Goal: Task Accomplishment & Management: Manage account settings

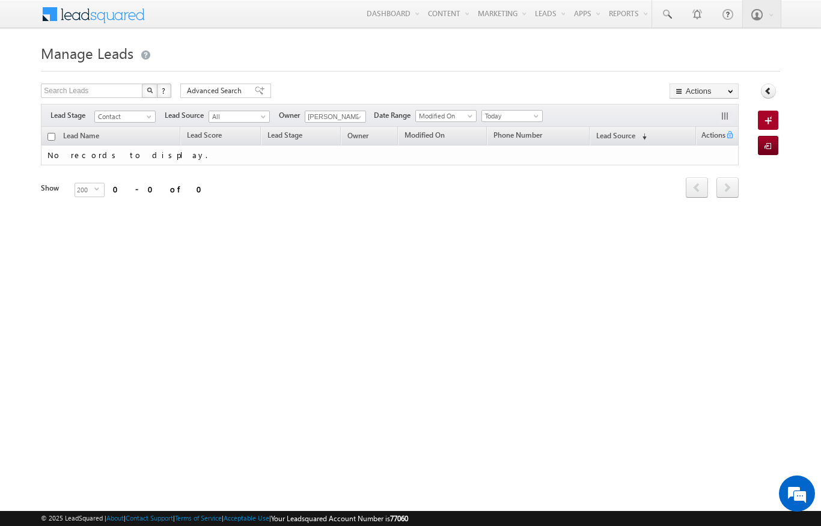
click at [523, 114] on span "Today" at bounding box center [510, 116] width 57 height 11
click at [507, 158] on link "[DATE]" at bounding box center [514, 155] width 61 height 11
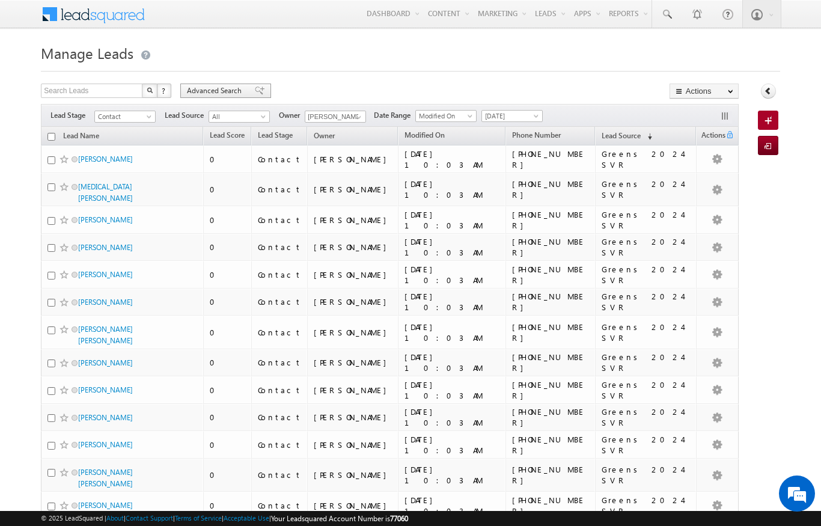
click at [208, 93] on span "Advanced Search" at bounding box center [216, 90] width 58 height 11
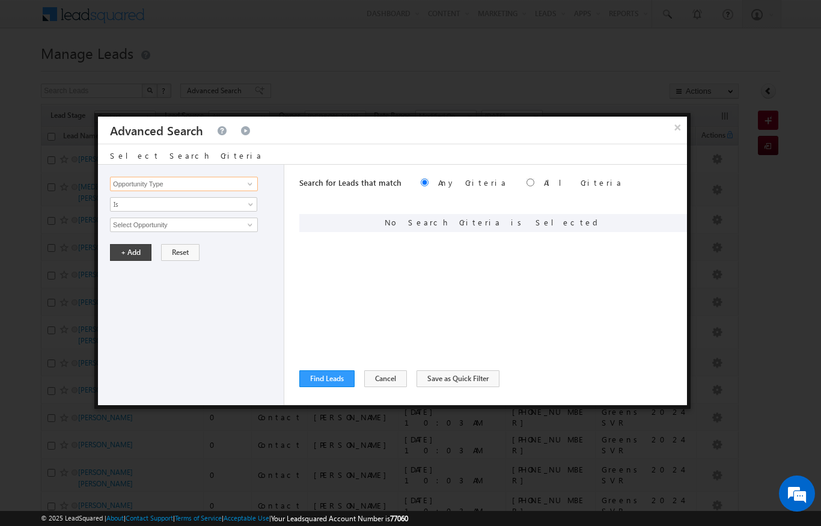
click at [177, 190] on input "Opportunity Type" at bounding box center [184, 184] width 148 height 14
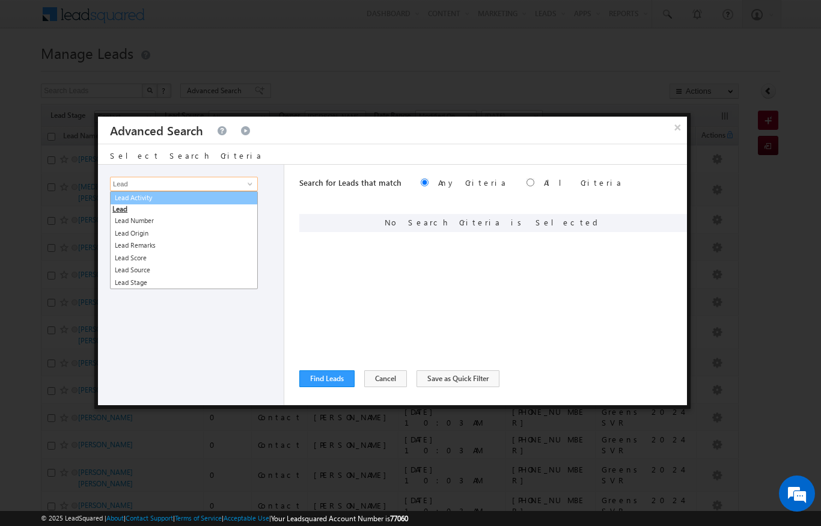
click at [139, 199] on link "Lead Activity" at bounding box center [184, 198] width 148 height 14
type input "Lead Activity"
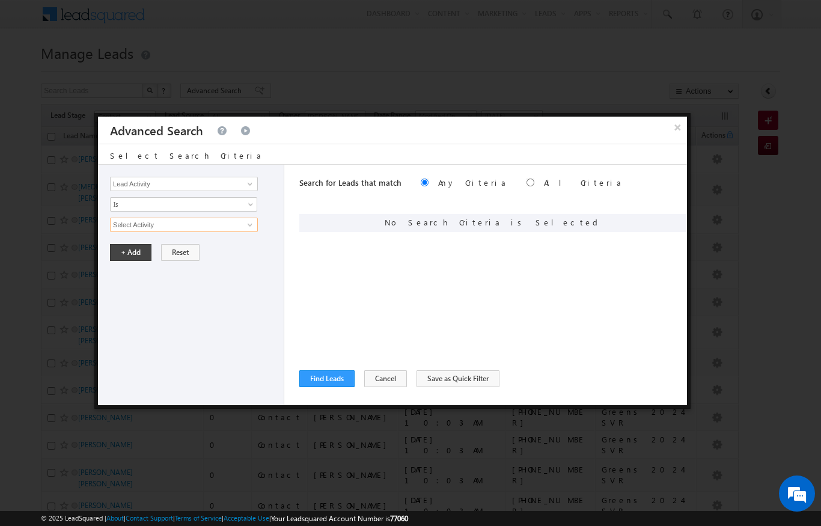
click at [131, 224] on input "Select Activity" at bounding box center [184, 225] width 148 height 14
click at [251, 223] on span at bounding box center [250, 225] width 10 height 10
click at [133, 243] on link "Outbound Phone Call Activity" at bounding box center [184, 250] width 148 height 14
type input "Outbound Phone Call Activity"
click at [126, 239] on link at bounding box center [183, 245] width 147 height 14
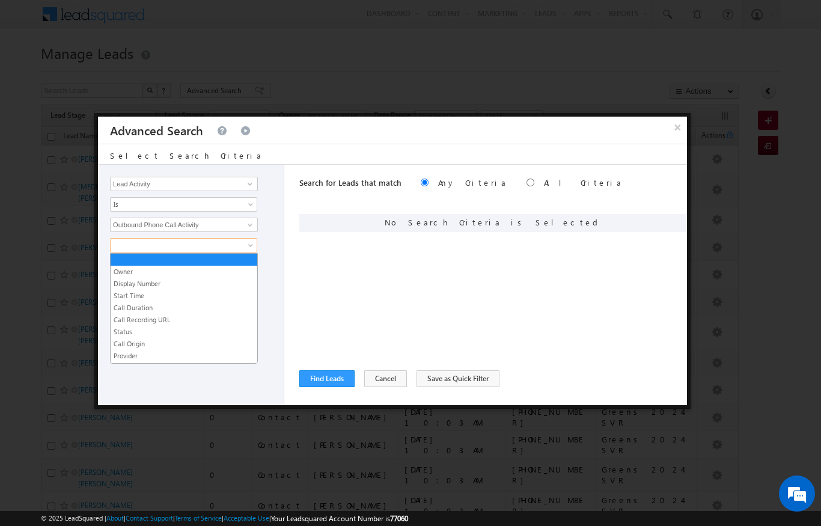
click at [117, 291] on link "Start Time" at bounding box center [184, 295] width 147 height 11
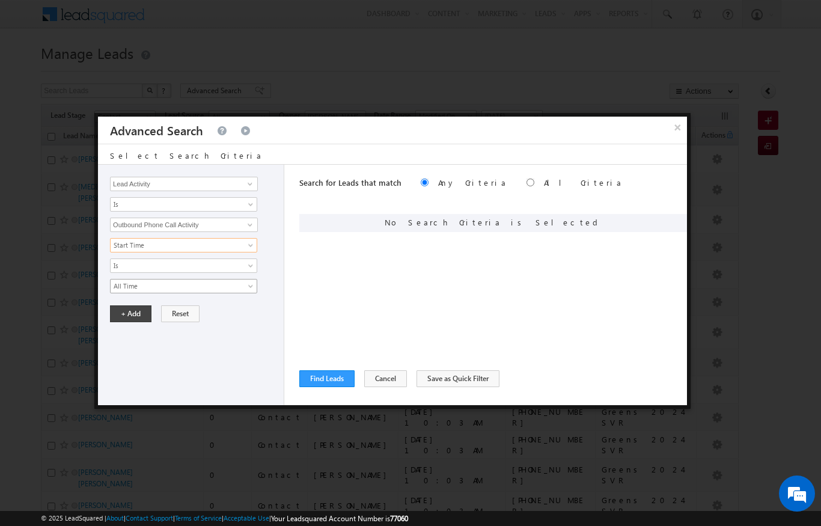
click at [120, 280] on link "All Time" at bounding box center [183, 286] width 147 height 14
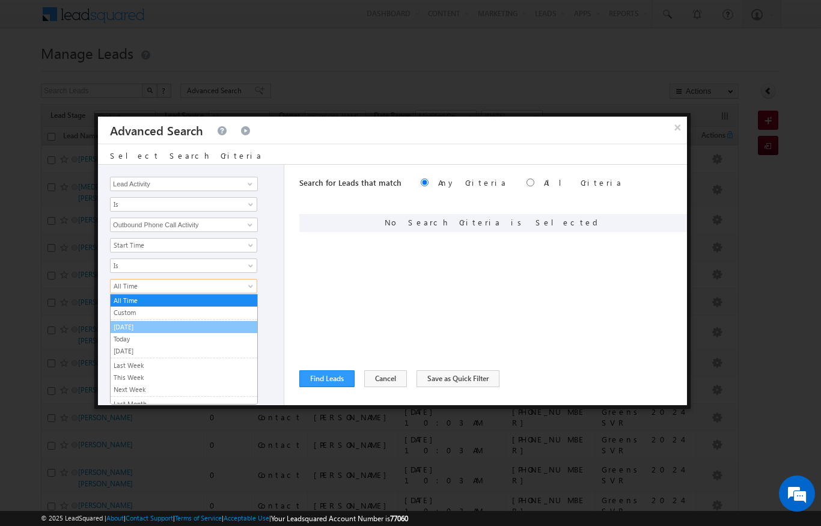
click at [127, 323] on link "[DATE]" at bounding box center [184, 327] width 147 height 11
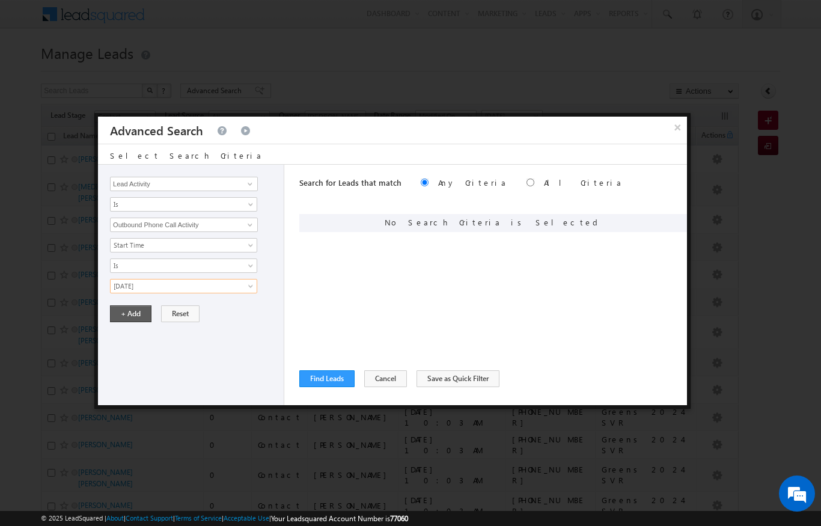
click at [126, 308] on button "+ Add" at bounding box center [130, 313] width 41 height 17
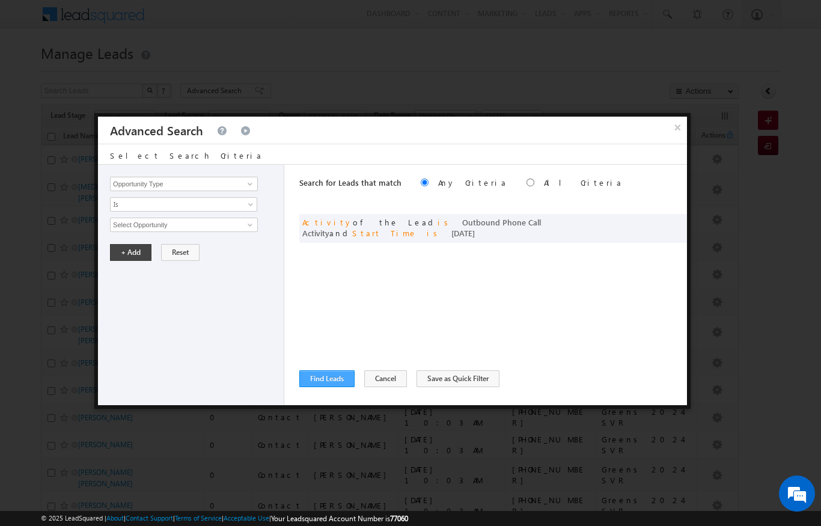
click at [317, 380] on button "Find Leads" at bounding box center [326, 378] width 55 height 17
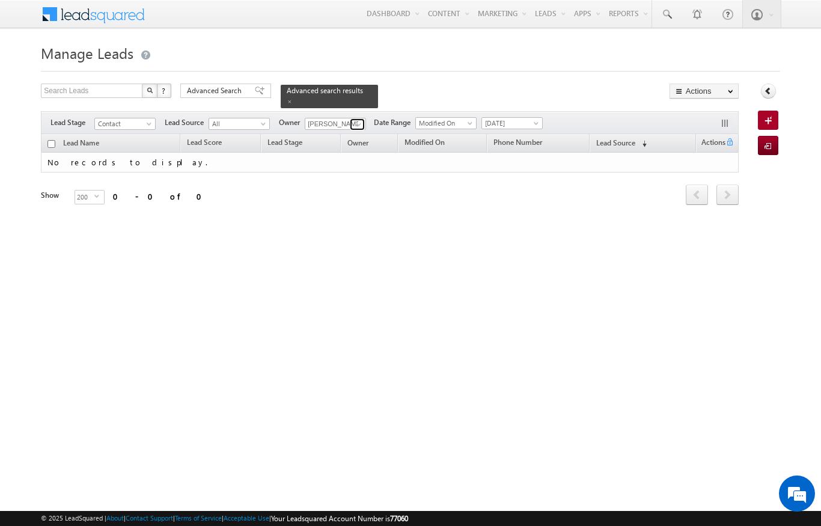
click at [355, 120] on span at bounding box center [359, 125] width 10 height 10
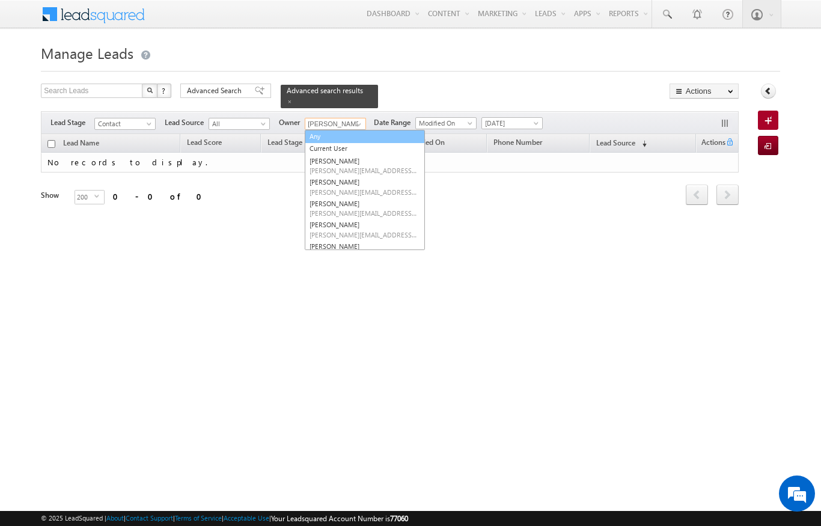
click at [323, 130] on link "Any" at bounding box center [365, 137] width 120 height 14
type input "Any"
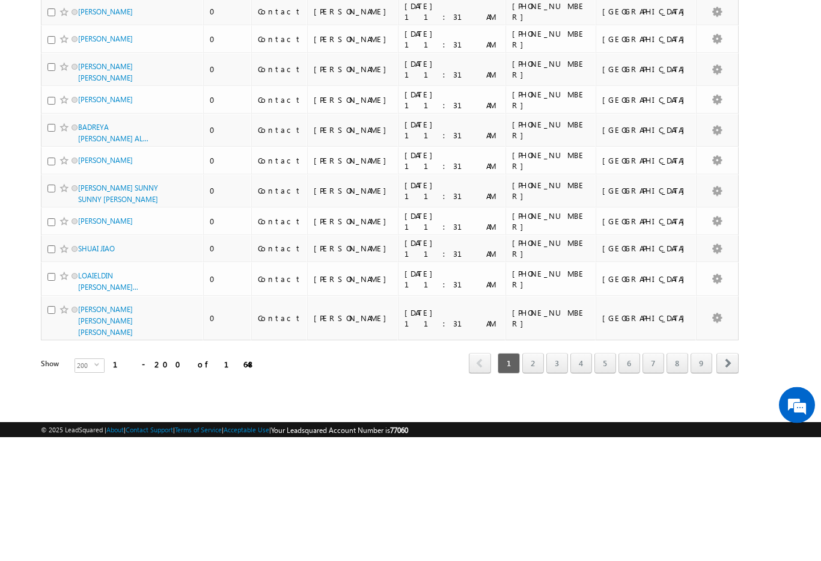
scroll to position [6322, 0]
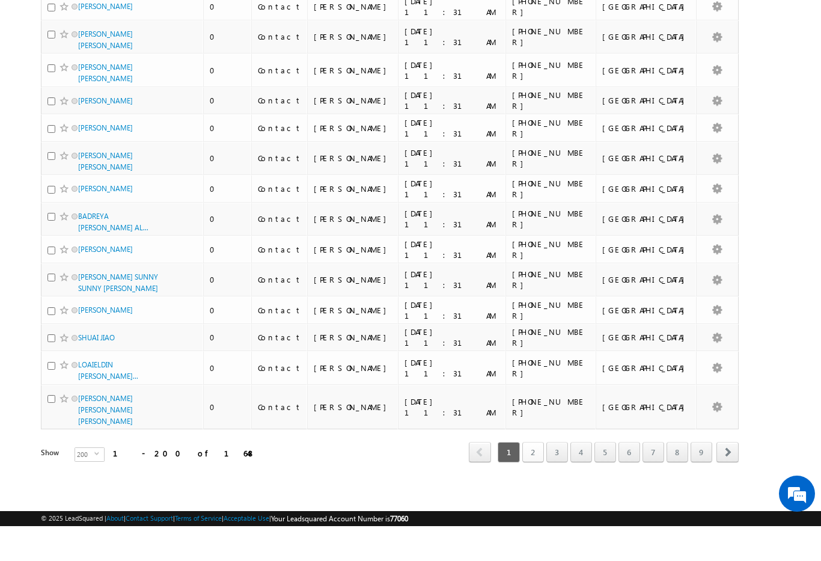
click at [542, 477] on link "2" at bounding box center [533, 487] width 22 height 20
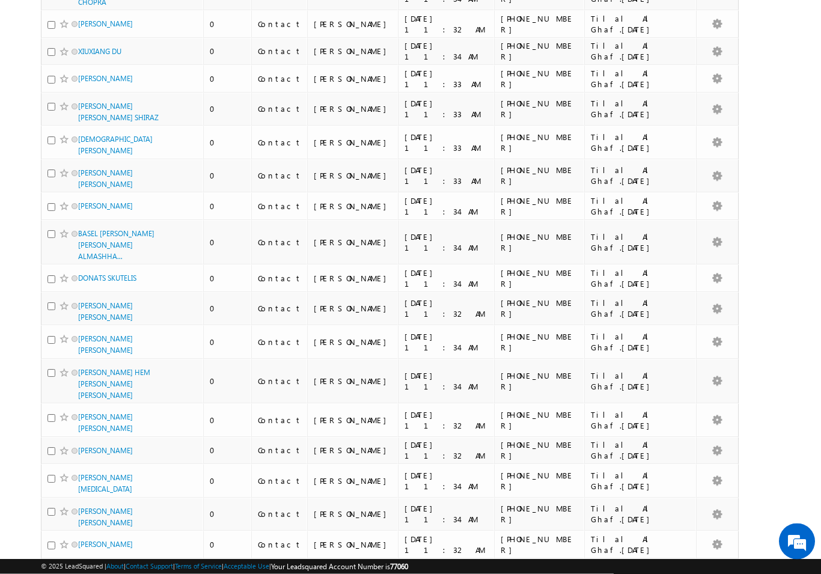
scroll to position [6206, 0]
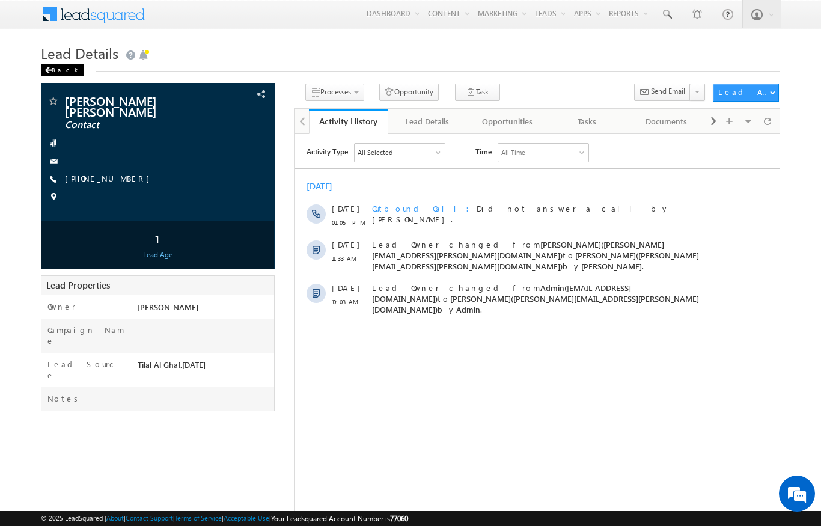
click at [50, 73] on span at bounding box center [47, 70] width 7 height 6
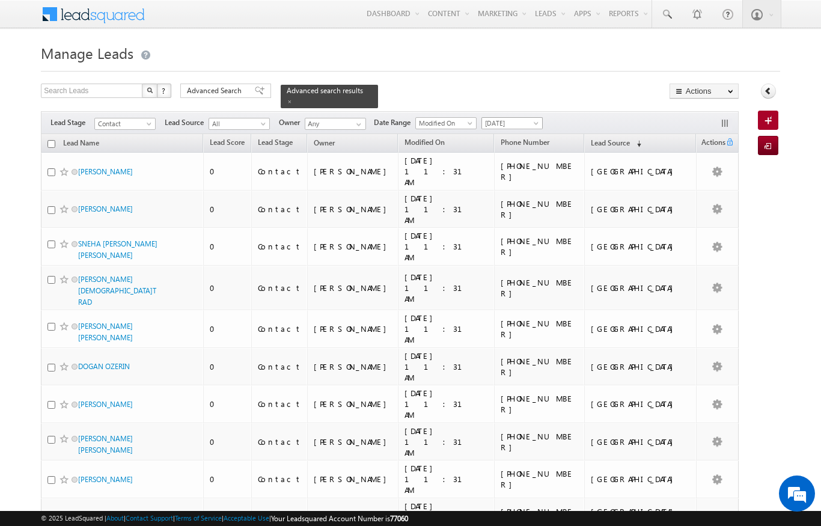
click at [525, 118] on span "[DATE]" at bounding box center [510, 123] width 57 height 11
click at [580, 72] on div at bounding box center [410, 68] width 739 height 8
click at [364, 120] on span at bounding box center [359, 125] width 10 height 10
click at [362, 141] on span "[PERSON_NAME][EMAIL_ADDRESS][PERSON_NAME][DOMAIN_NAME]" at bounding box center [364, 145] width 108 height 9
type input "[PERSON_NAME]"
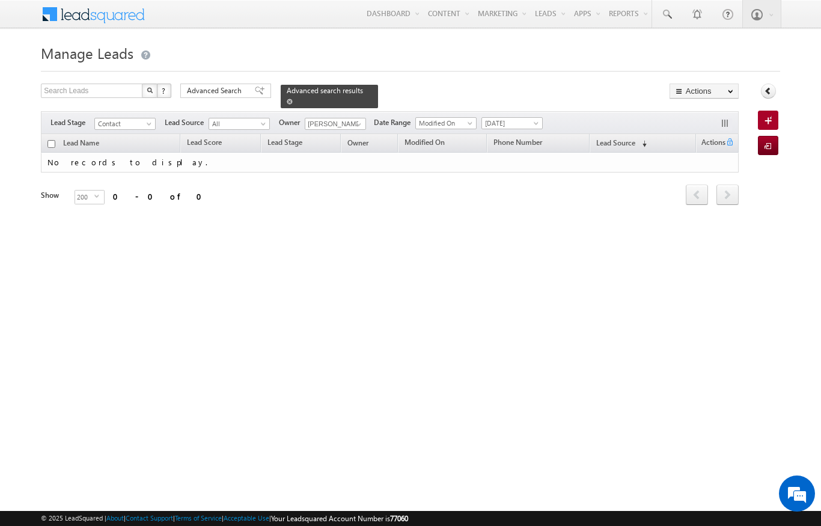
click at [293, 96] on link at bounding box center [290, 101] width 6 height 10
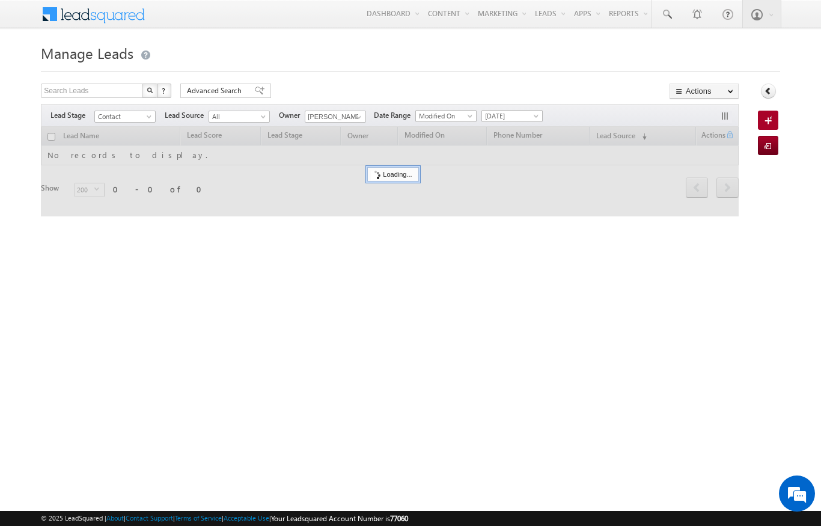
click at [354, 92] on div "Search Leads X ? 0 results found Advanced Search Advanced Search Advanced searc…" at bounding box center [390, 92] width 698 height 17
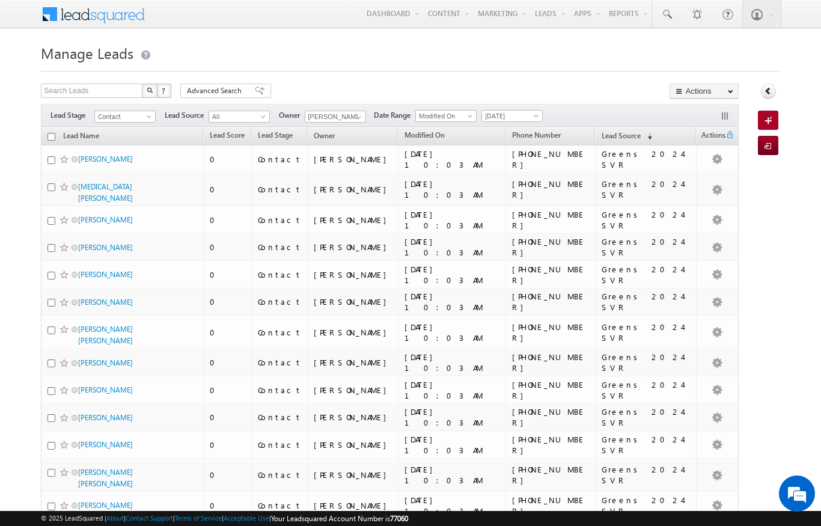
click at [49, 133] on input "checkbox" at bounding box center [51, 137] width 8 height 8
checkbox input "true"
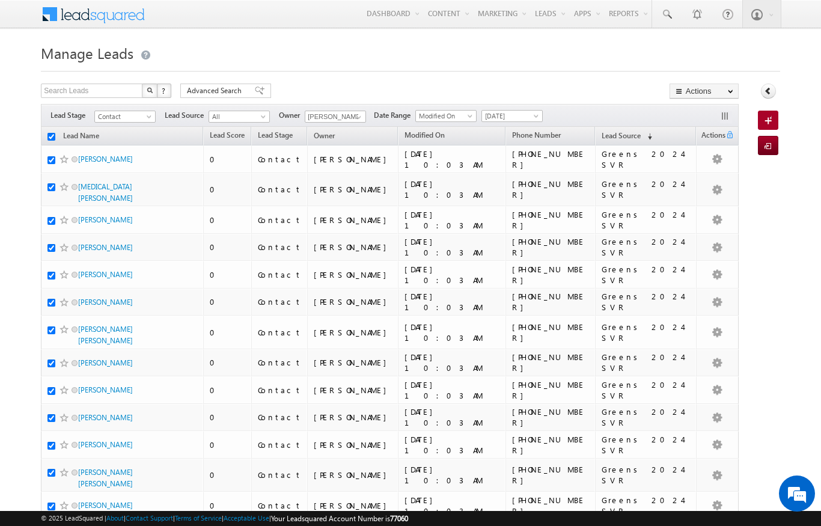
checkbox input "true"
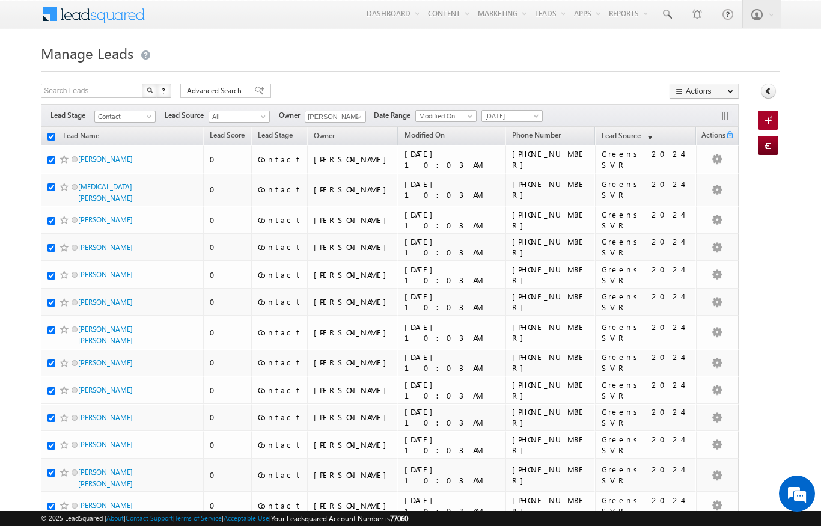
checkbox input "true"
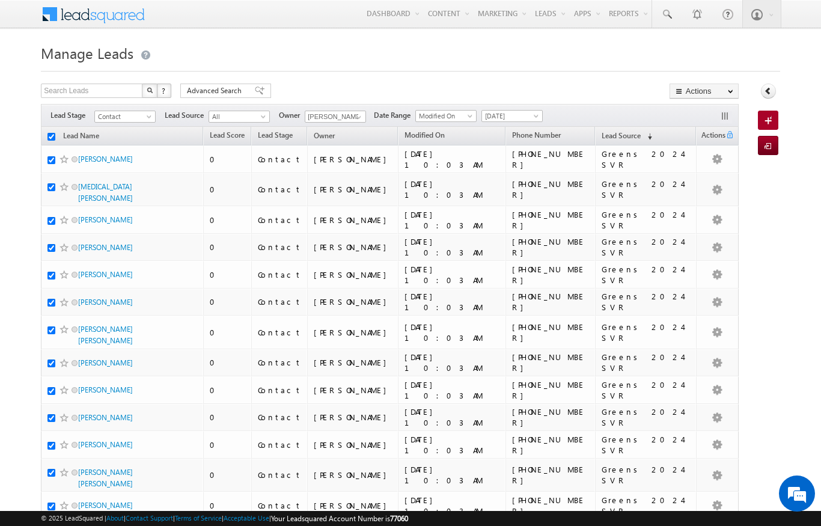
checkbox input "true"
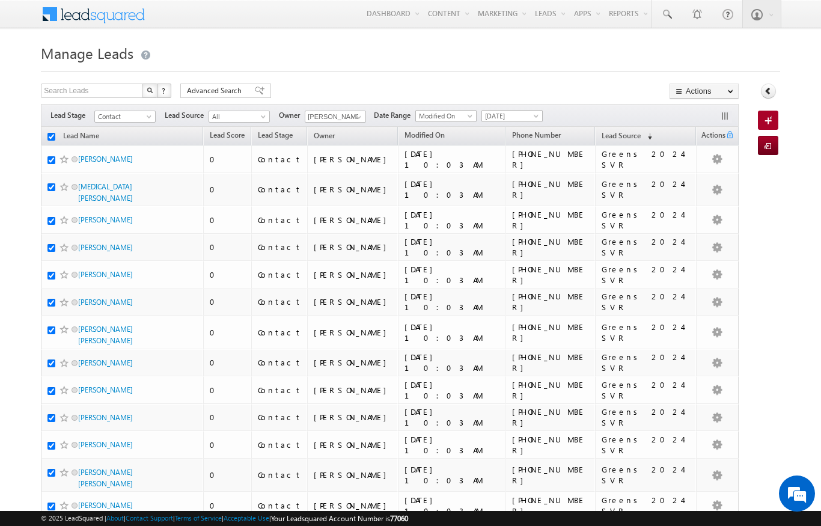
checkbox input "true"
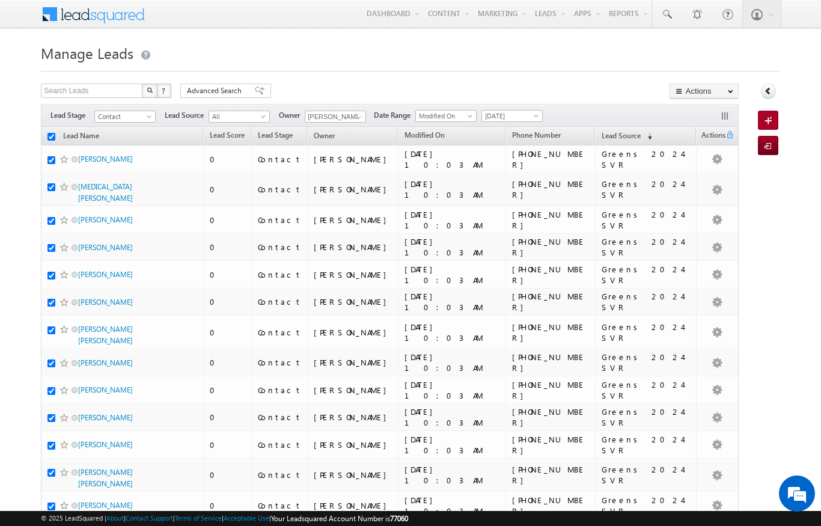
checkbox input "true"
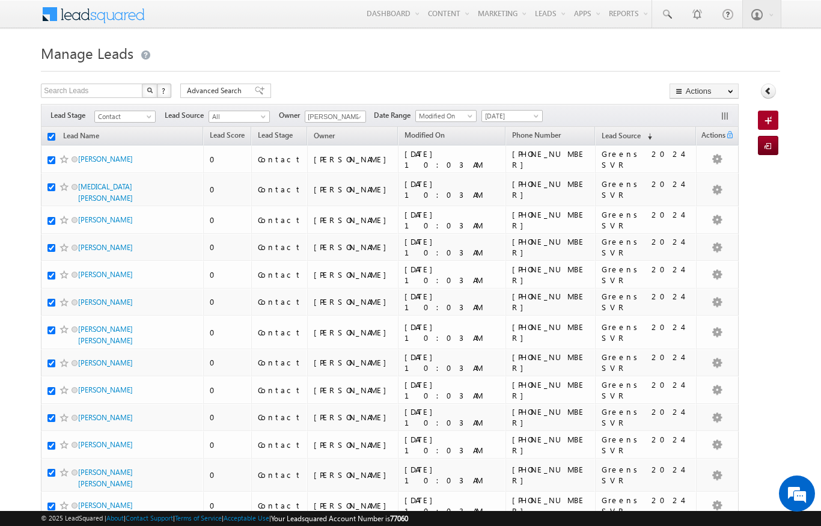
checkbox input "true"
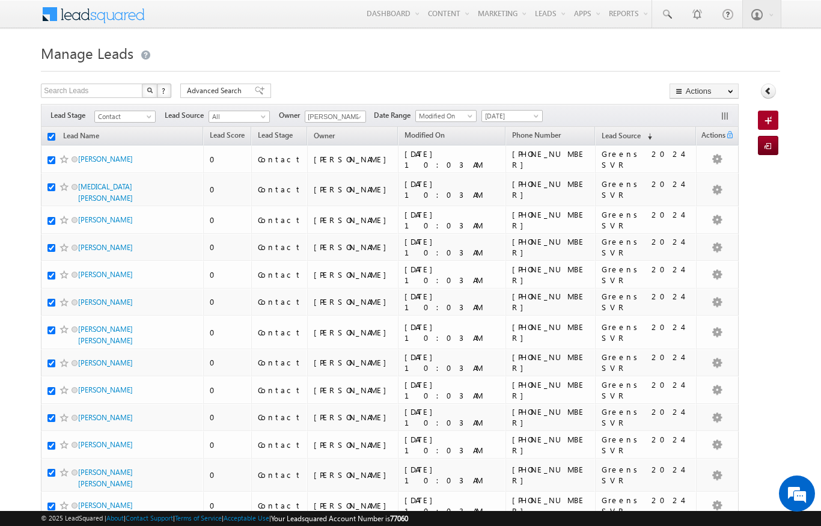
checkbox input "true"
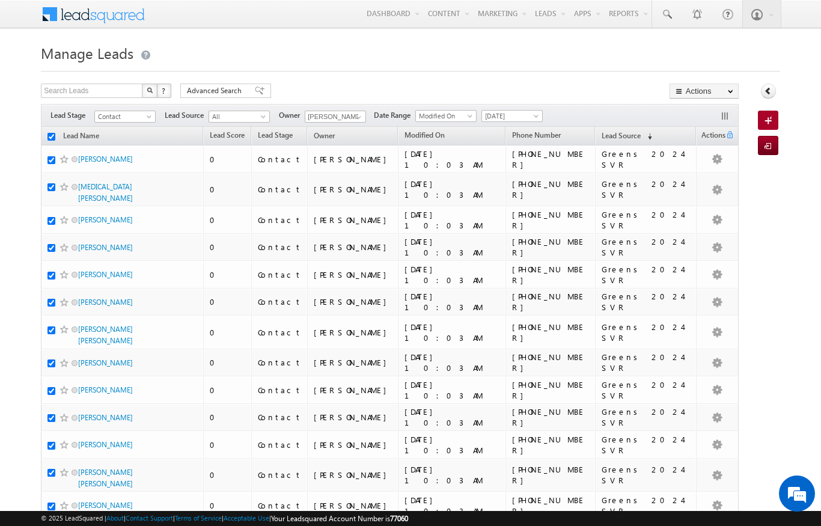
checkbox input "true"
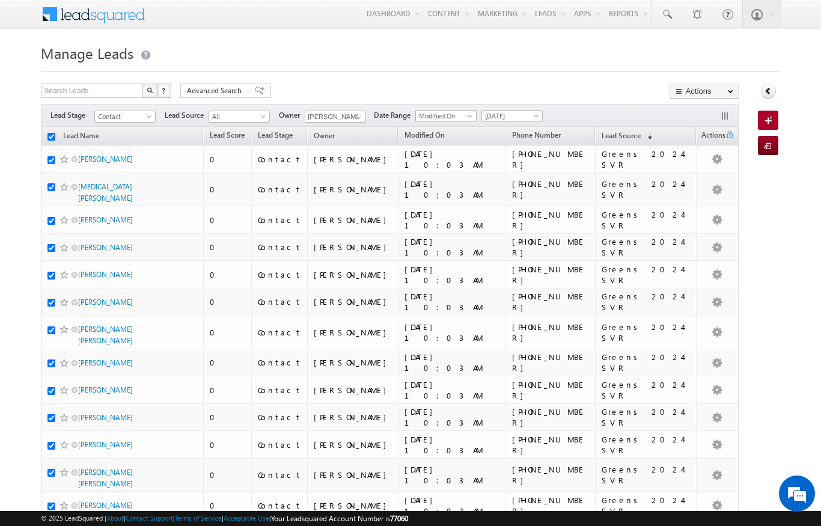
checkbox input "true"
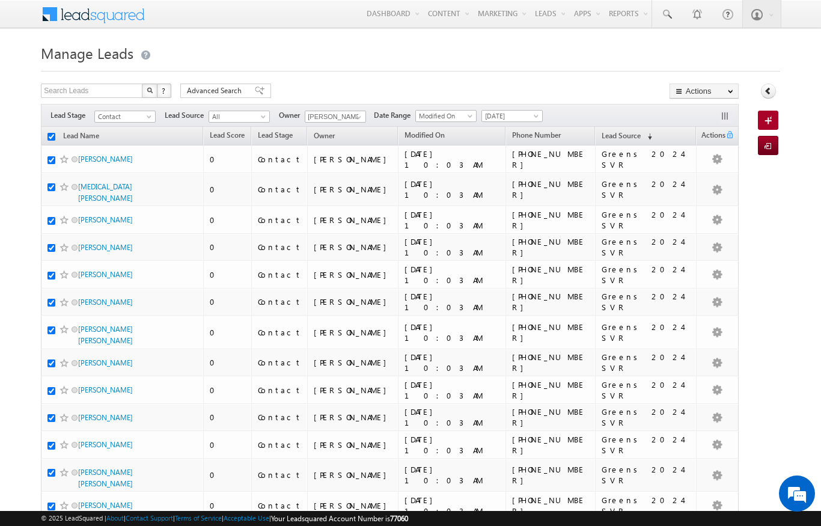
checkbox input "true"
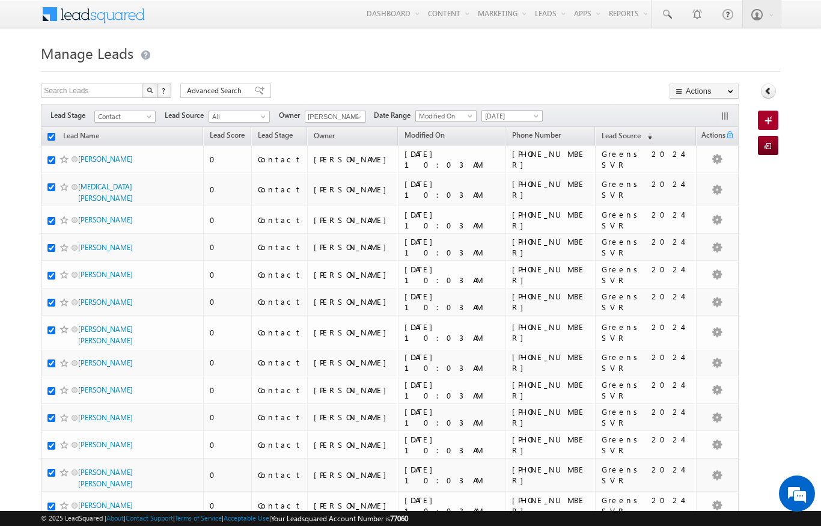
checkbox input "true"
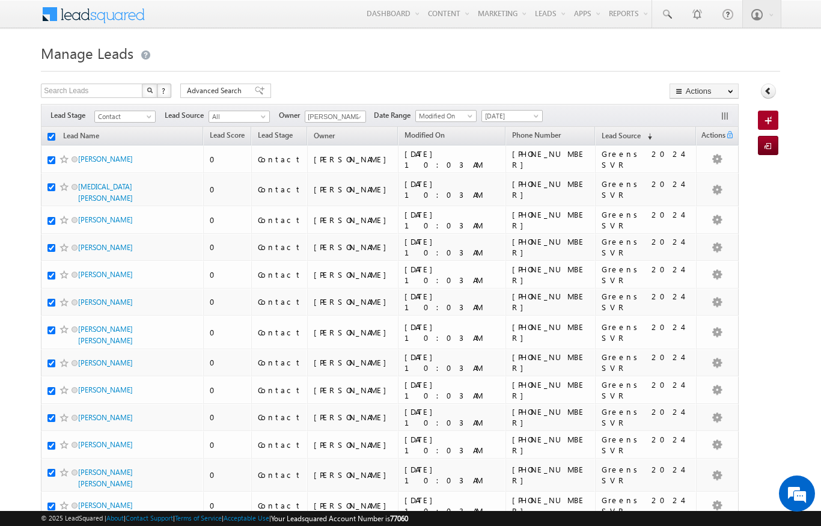
checkbox input "true"
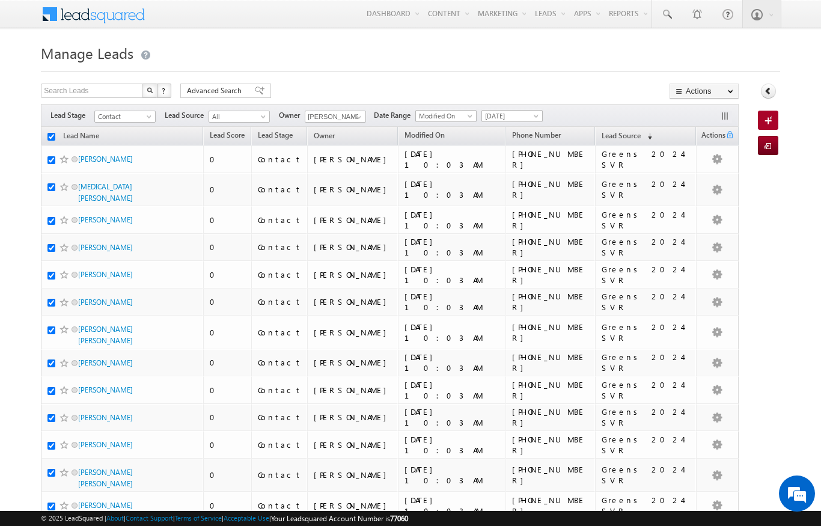
checkbox input "true"
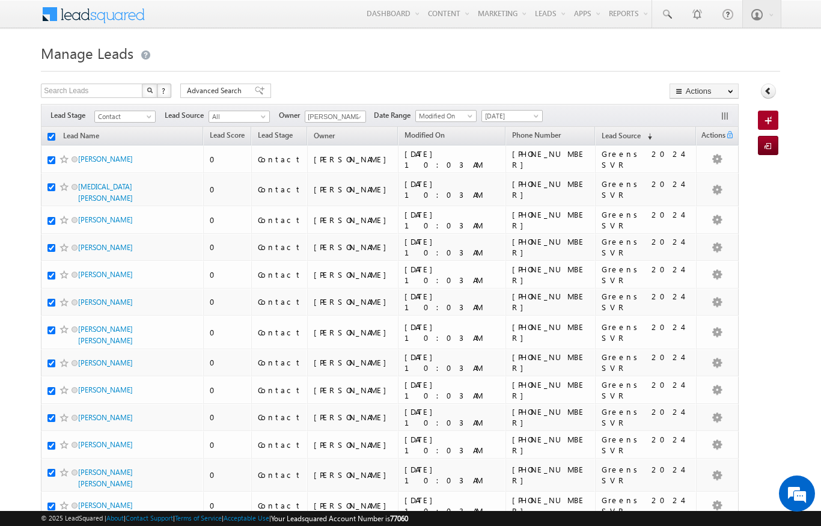
checkbox input "true"
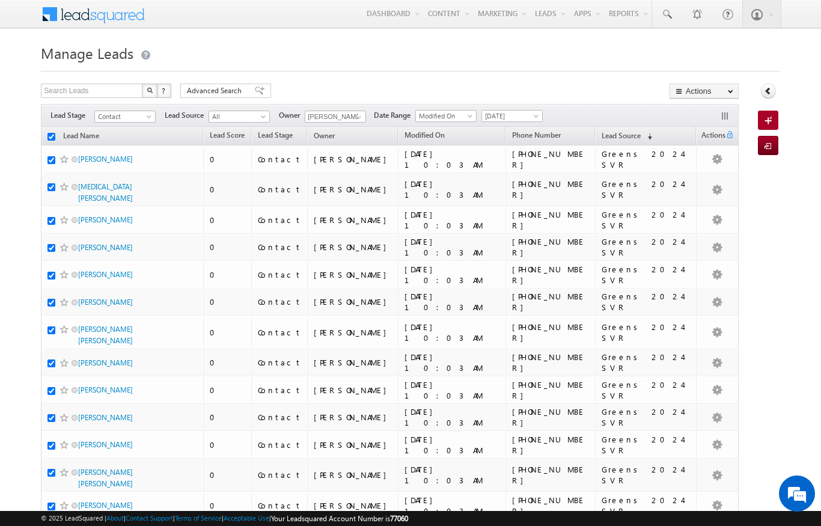
checkbox input "true"
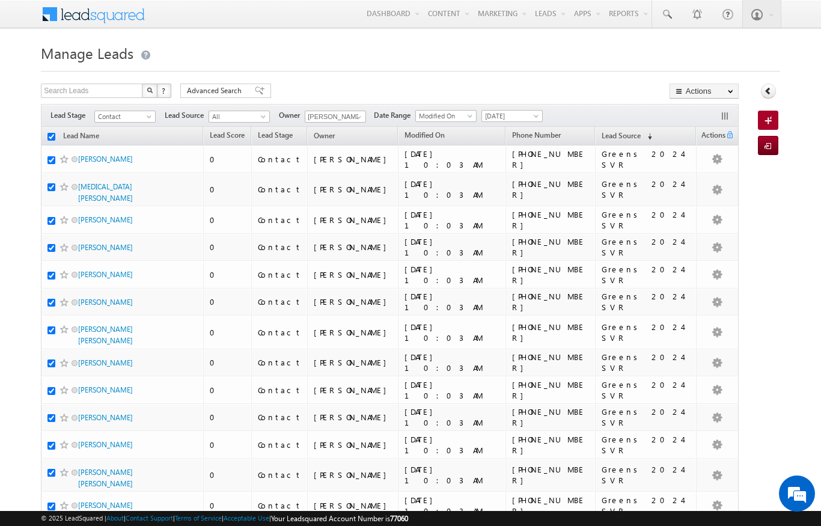
checkbox input "true"
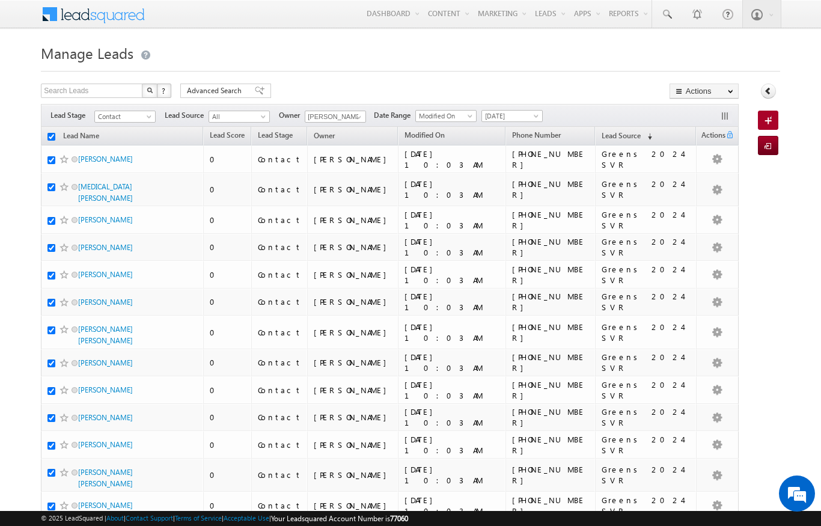
checkbox input "true"
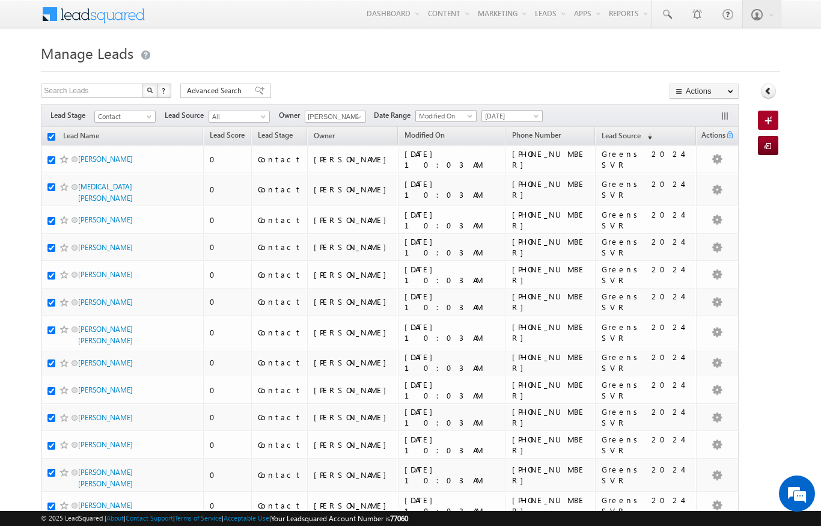
checkbox input "true"
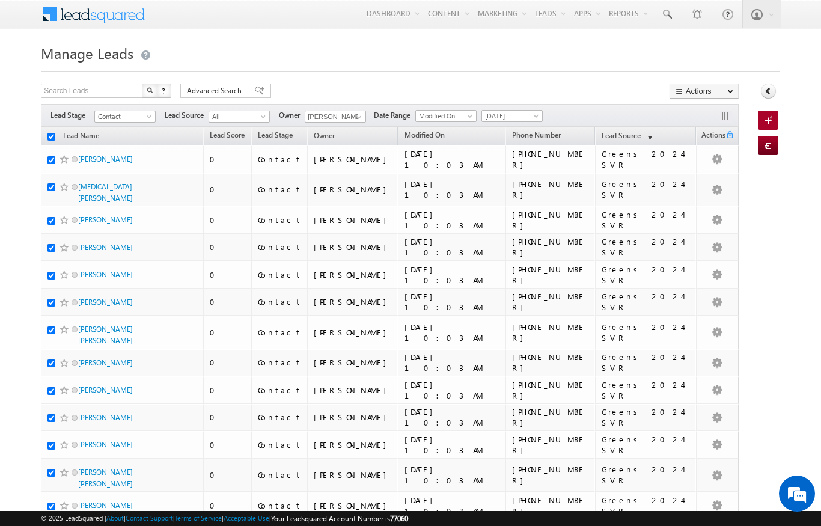
checkbox input "true"
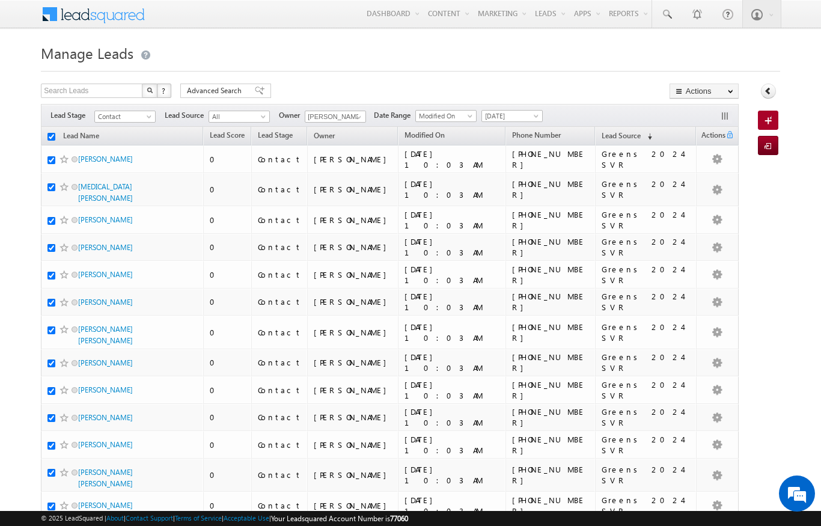
checkbox input "true"
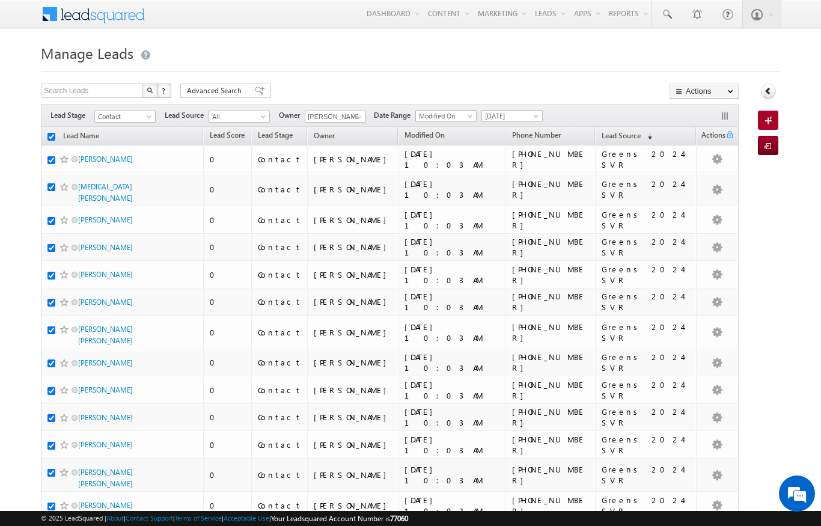
checkbox input "true"
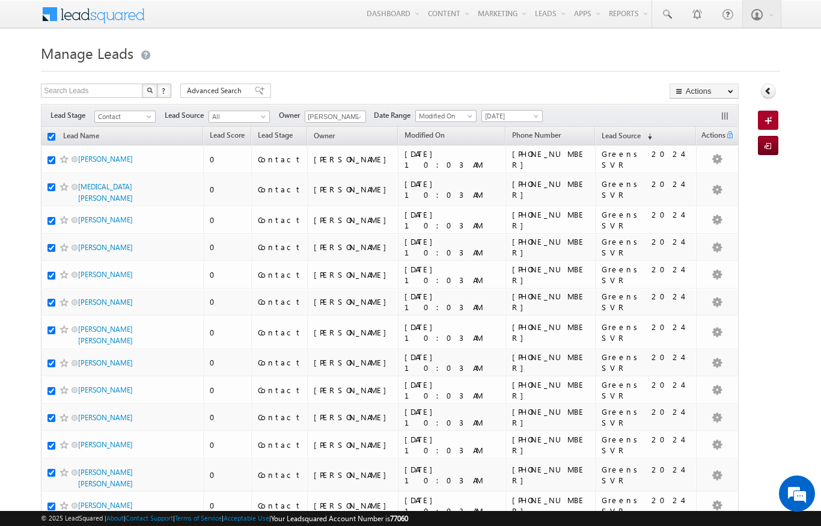
checkbox input "true"
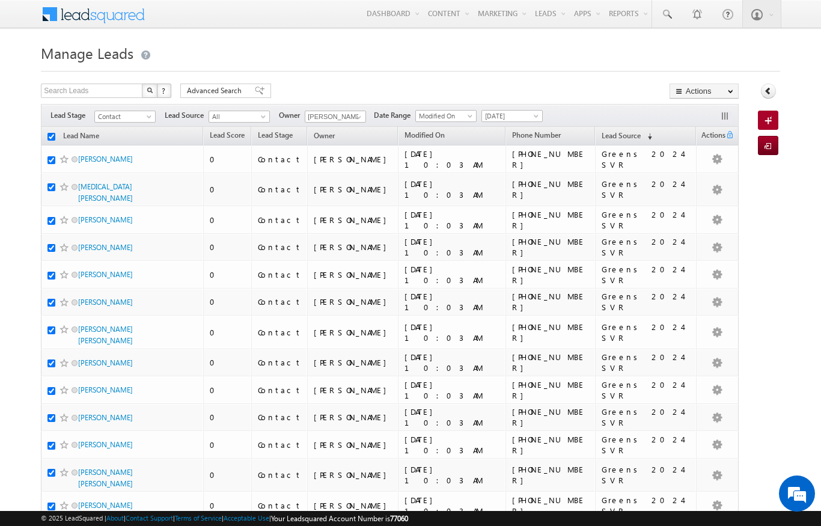
checkbox input "true"
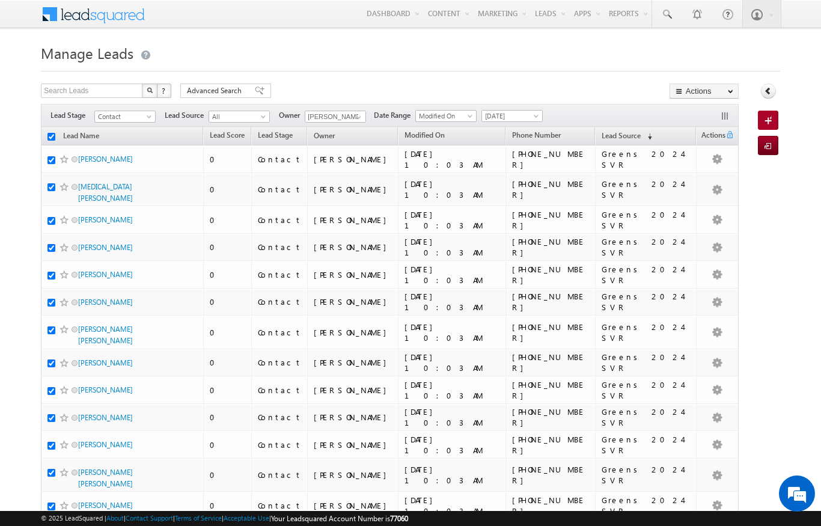
checkbox input "true"
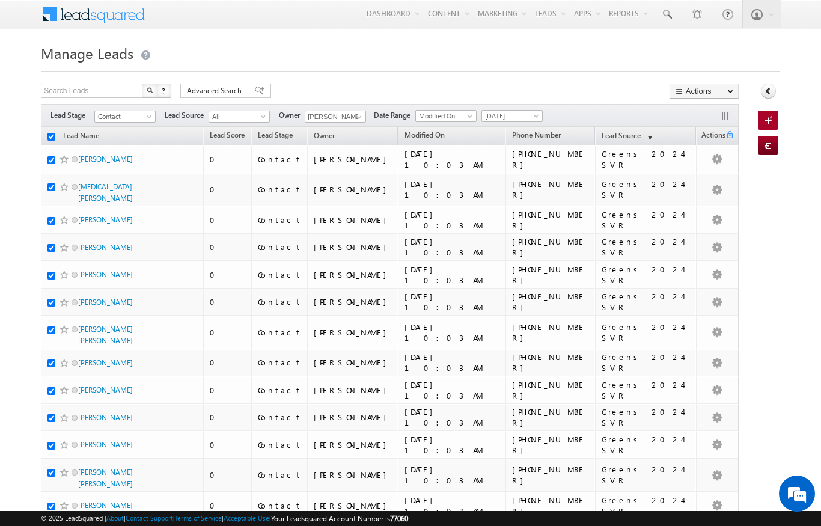
checkbox input "true"
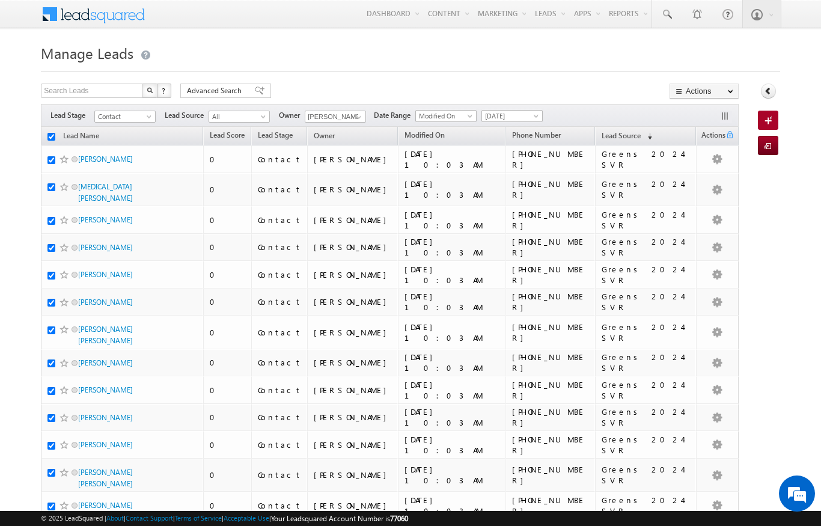
checkbox input "true"
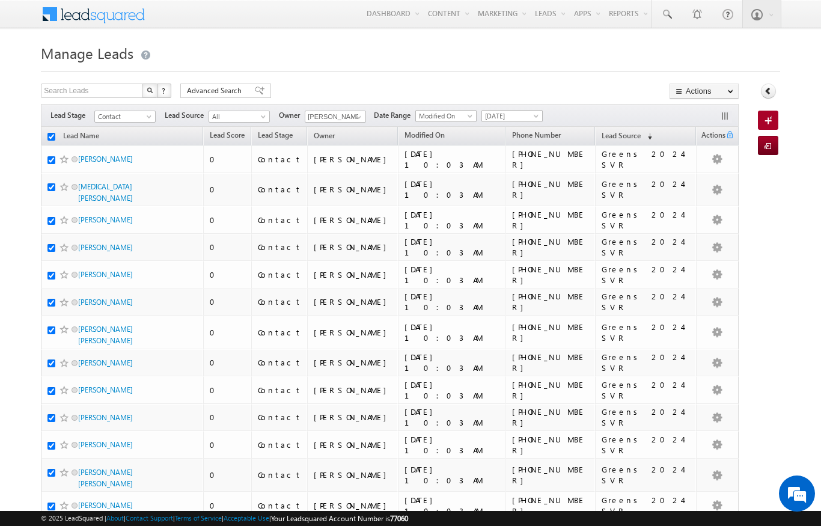
checkbox input "true"
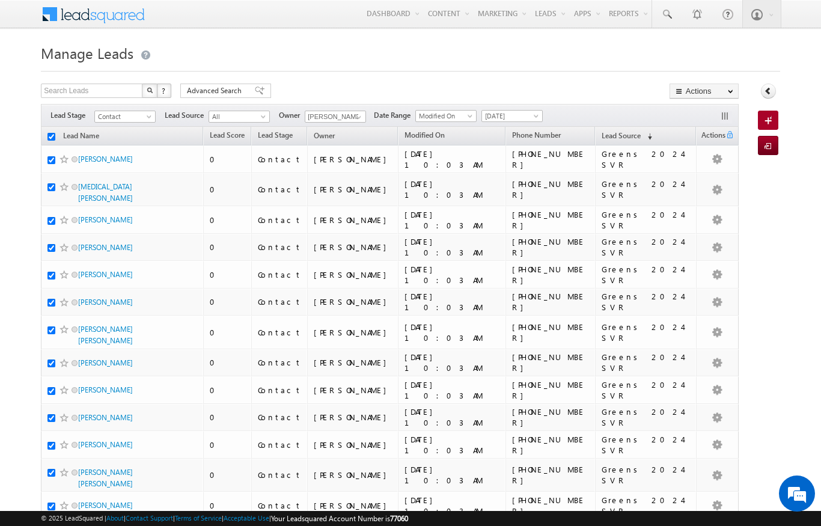
checkbox input "true"
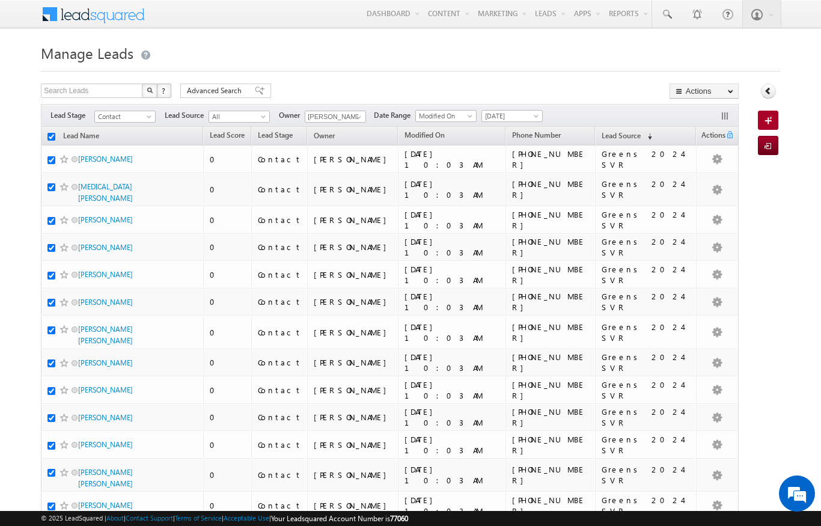
checkbox input "true"
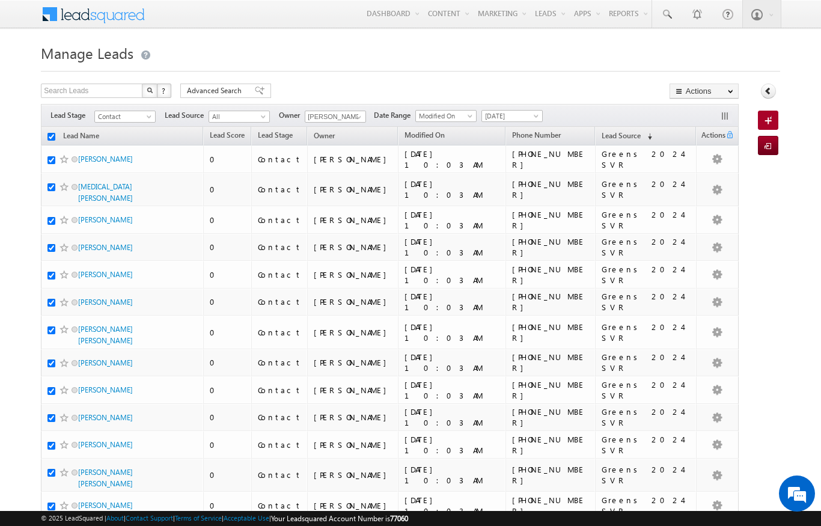
checkbox input "true"
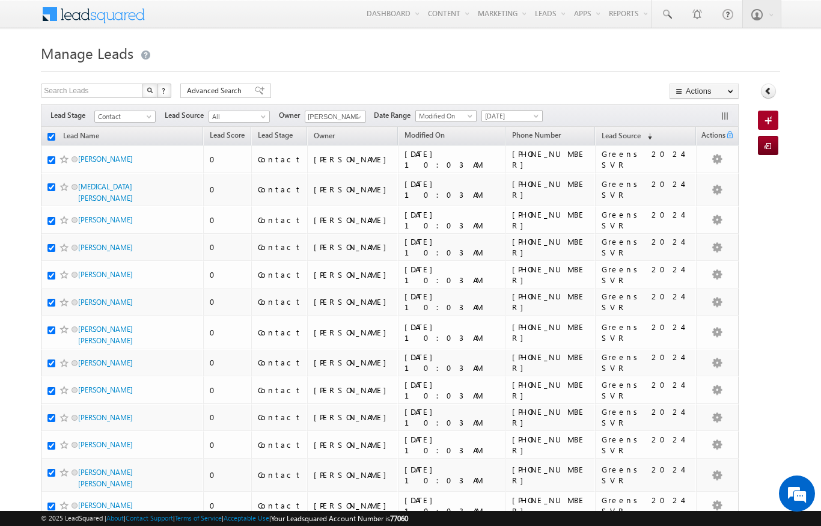
checkbox input "true"
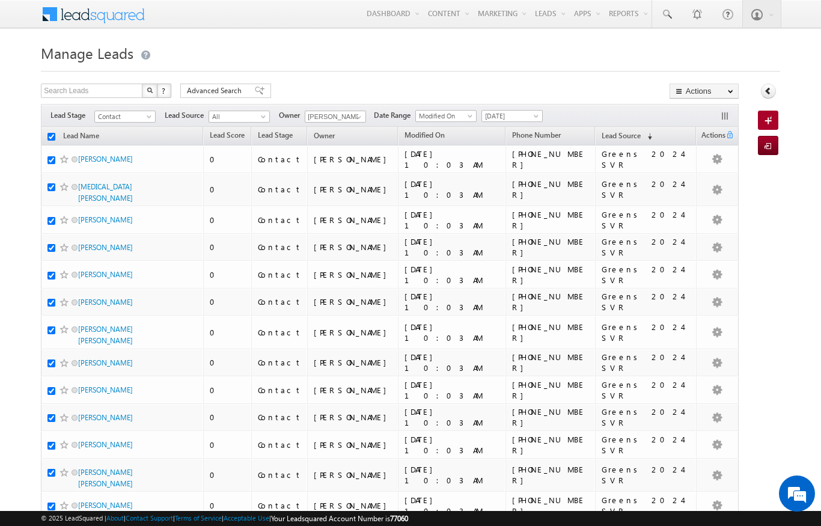
checkbox input "true"
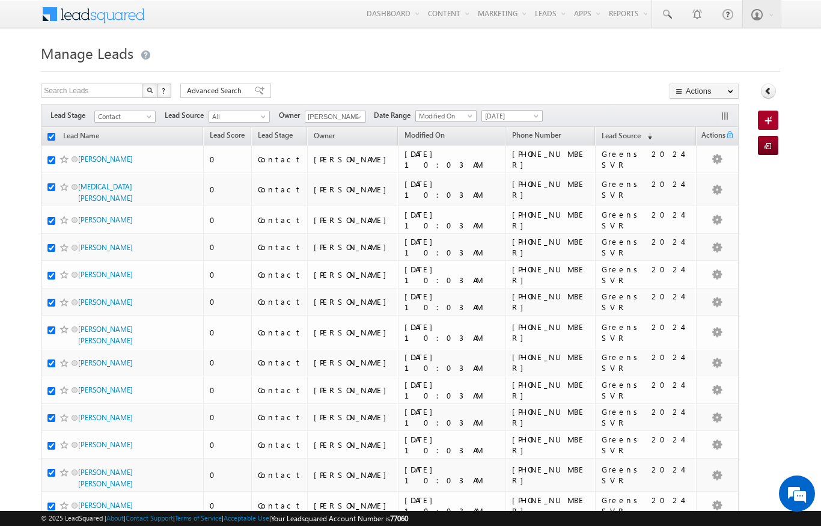
checkbox input "true"
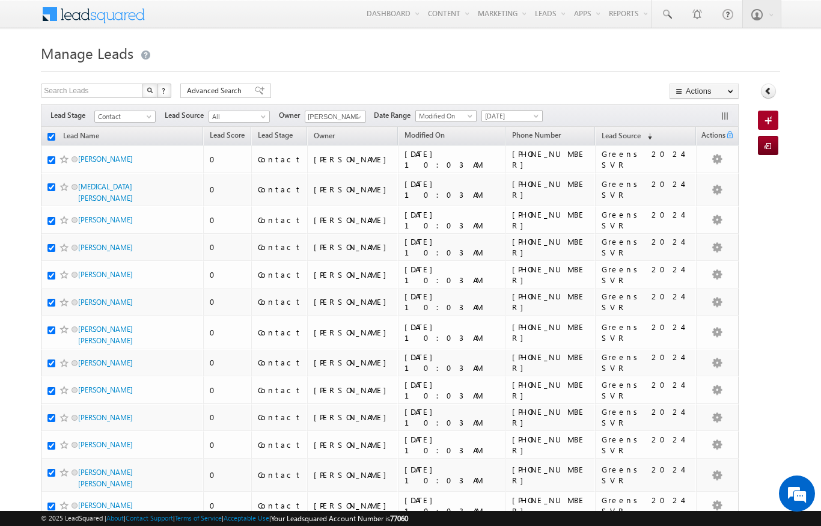
checkbox input "true"
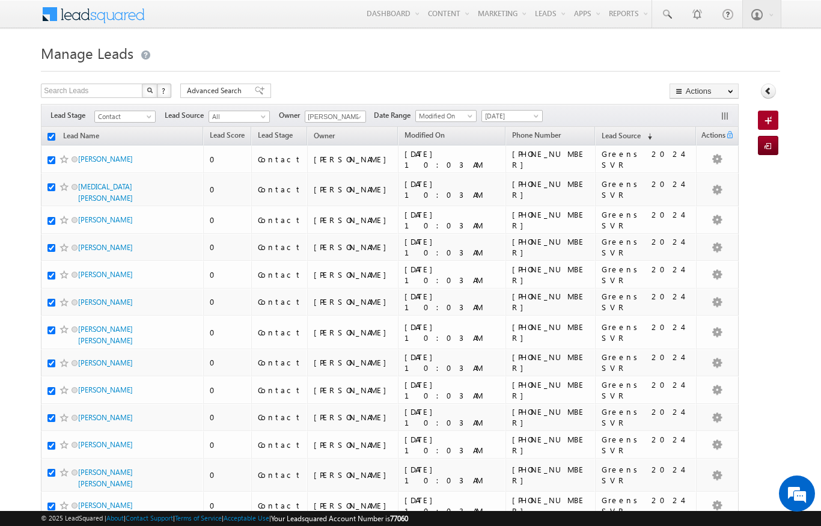
checkbox input "true"
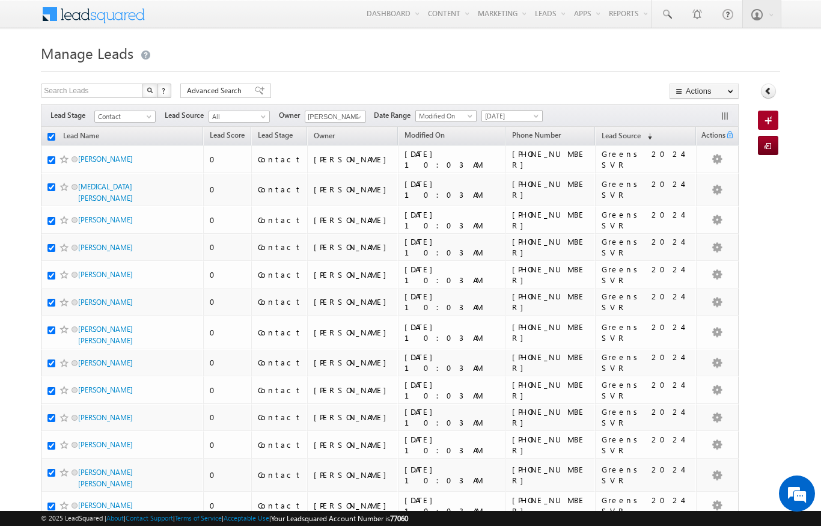
checkbox input "true"
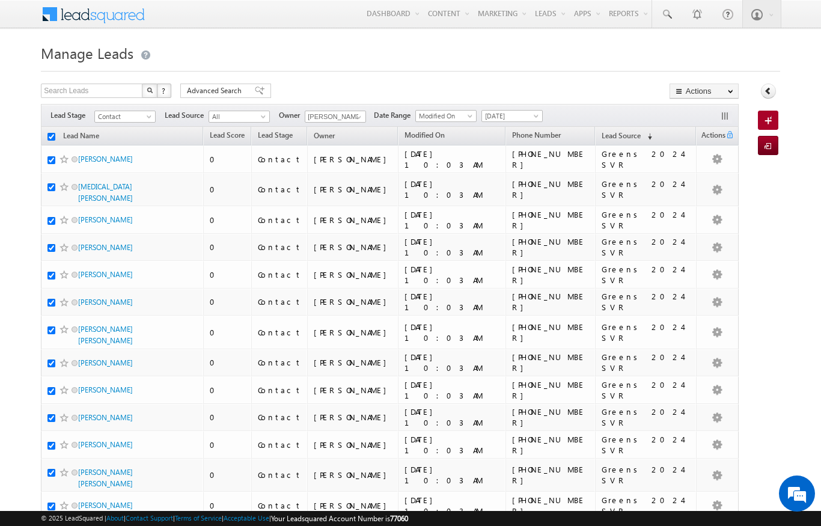
checkbox input "true"
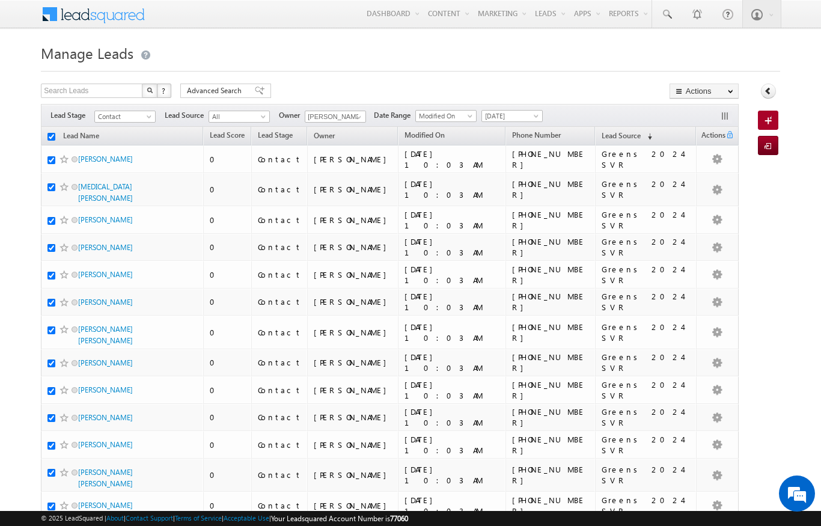
checkbox input "true"
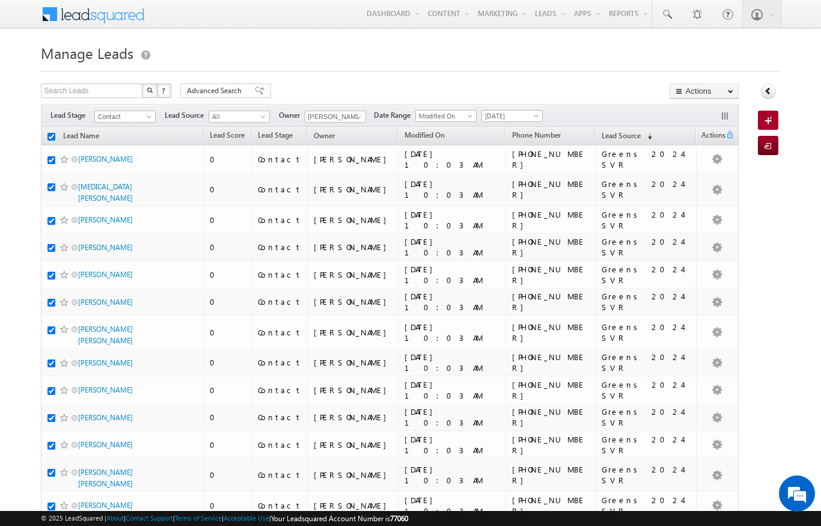
checkbox input "true"
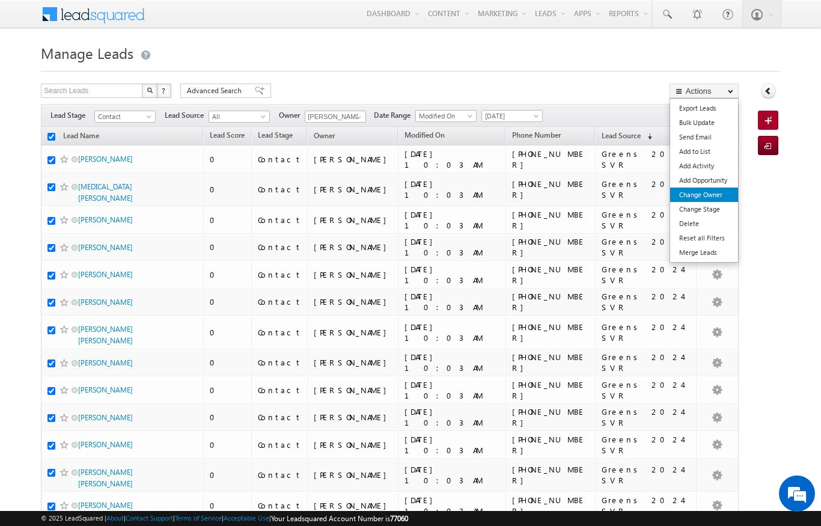
click at [714, 194] on link "Change Owner" at bounding box center [704, 195] width 68 height 14
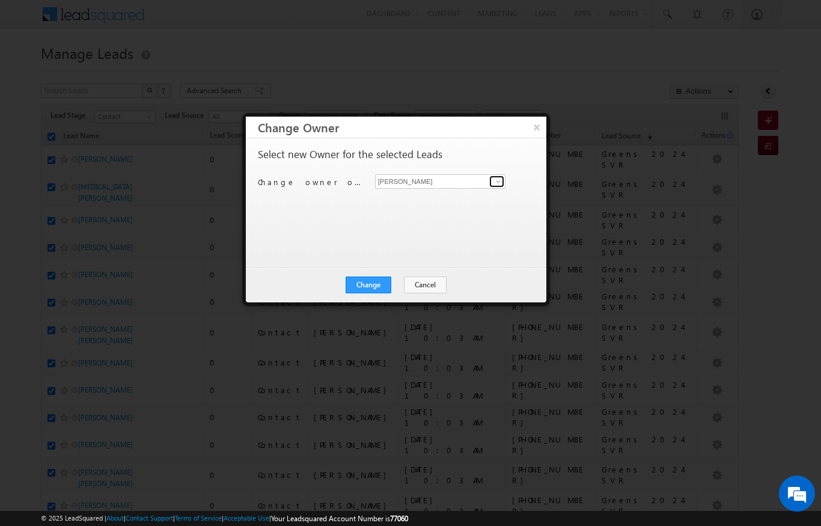
click at [498, 183] on span at bounding box center [498, 182] width 10 height 10
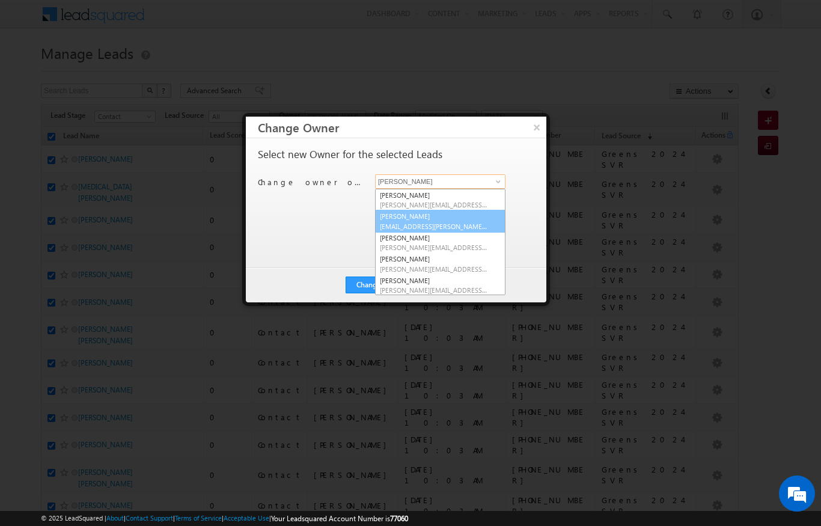
click at [387, 225] on span "[EMAIL_ADDRESS][PERSON_NAME][PERSON_NAME][DOMAIN_NAME]" at bounding box center [434, 226] width 108 height 9
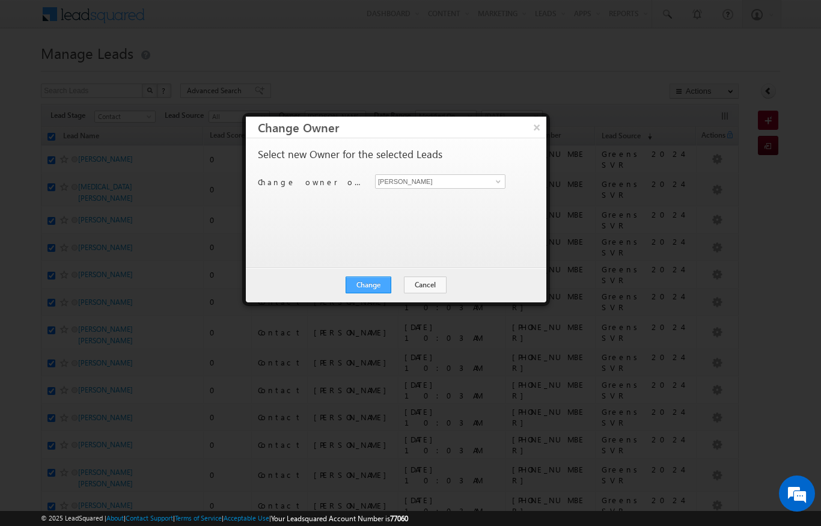
click at [362, 282] on button "Change" at bounding box center [369, 284] width 46 height 17
click at [401, 291] on button "Close" at bounding box center [398, 284] width 38 height 17
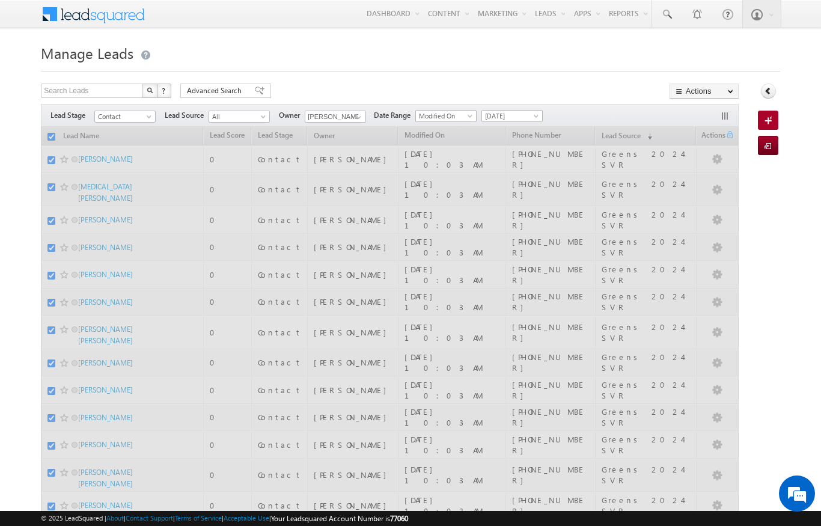
scroll to position [11, 0]
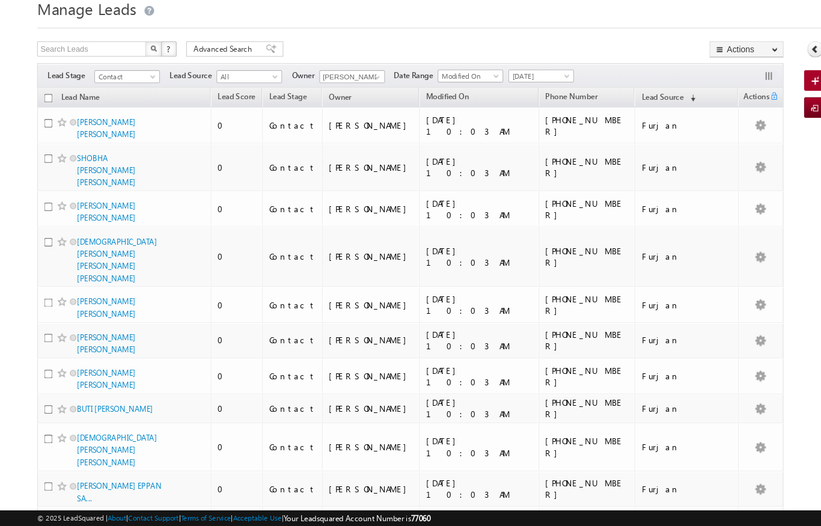
click at [47, 122] on input "checkbox" at bounding box center [51, 126] width 8 height 8
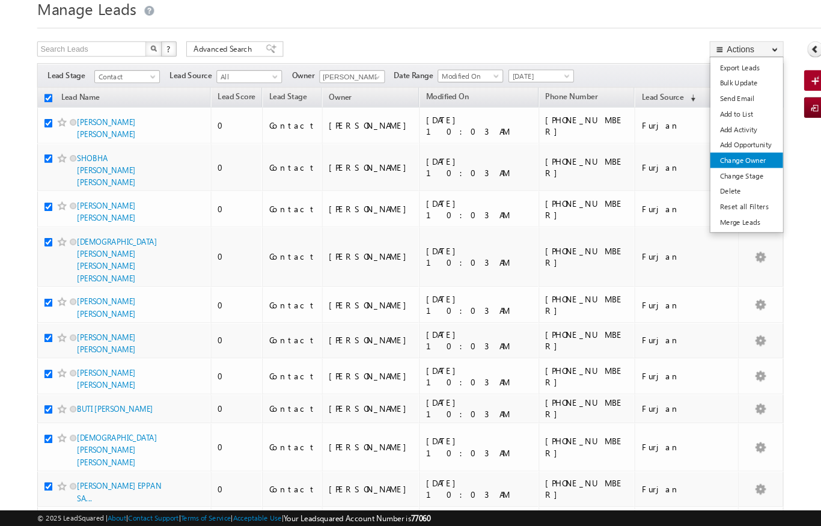
click at [715, 177] on link "Change Owner" at bounding box center [704, 184] width 68 height 14
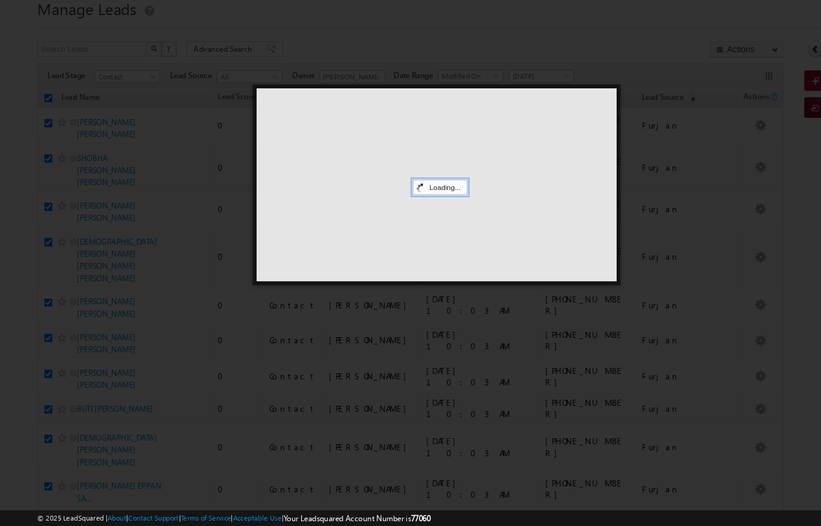
click at [695, 152] on div at bounding box center [410, 263] width 821 height 526
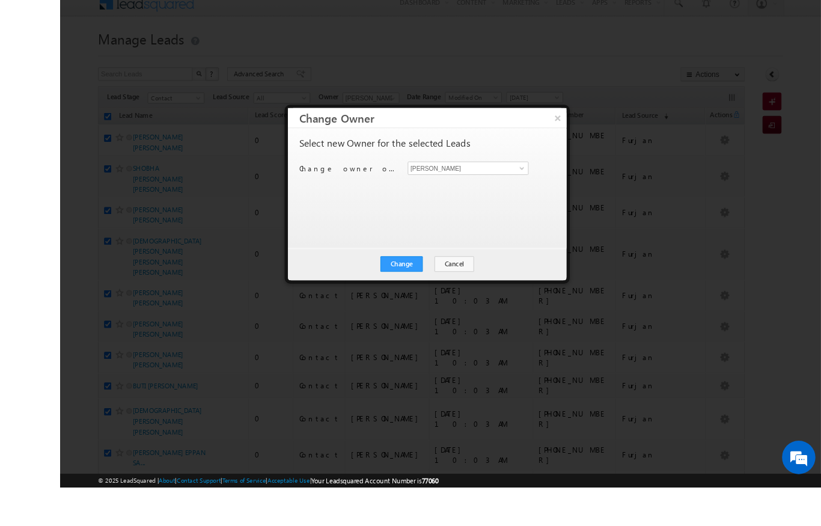
scroll to position [47, 0]
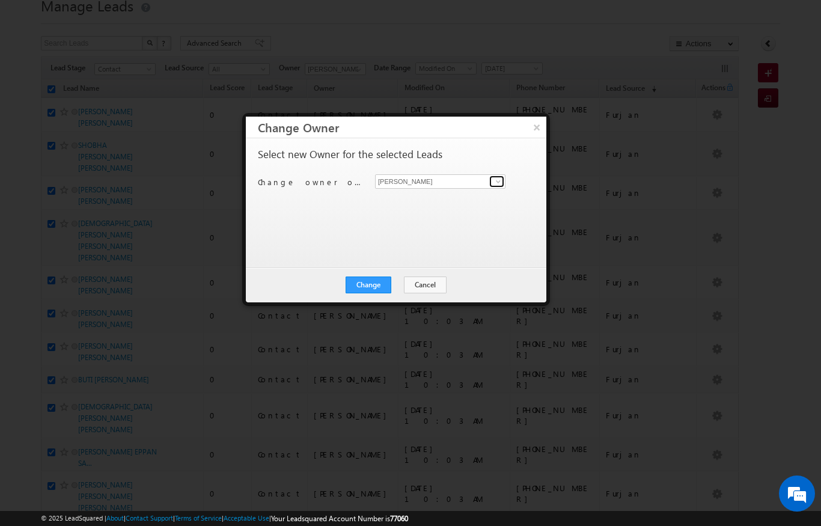
click at [490, 182] on link at bounding box center [496, 181] width 15 height 12
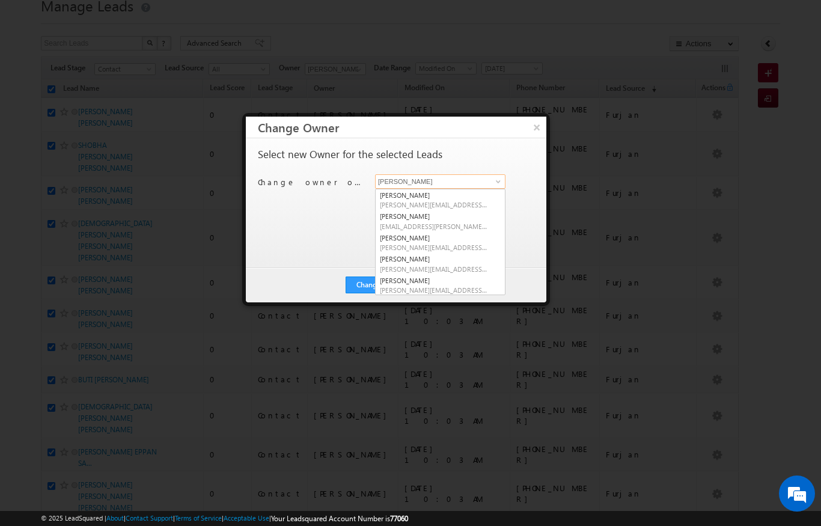
scroll to position [47, 0]
click at [443, 238] on link "[PERSON_NAME] [PERSON_NAME][EMAIL_ADDRESS][DOMAIN_NAME]" at bounding box center [440, 242] width 130 height 23
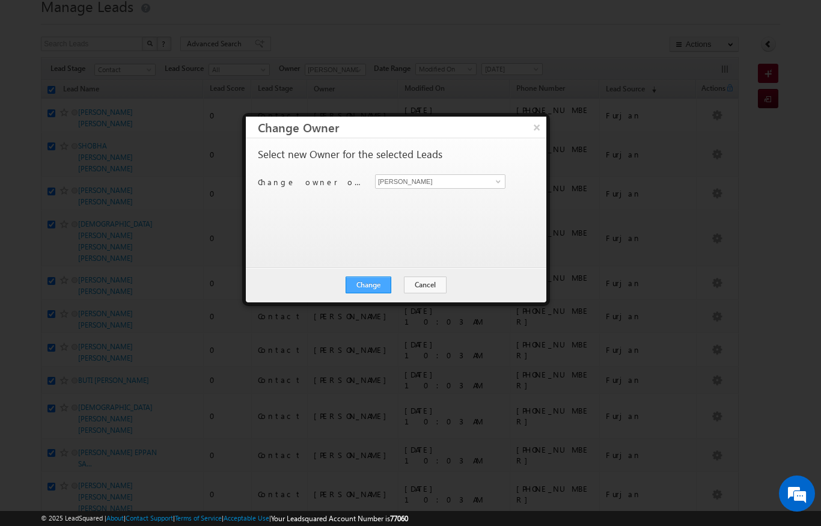
click at [377, 279] on button "Change" at bounding box center [369, 284] width 46 height 17
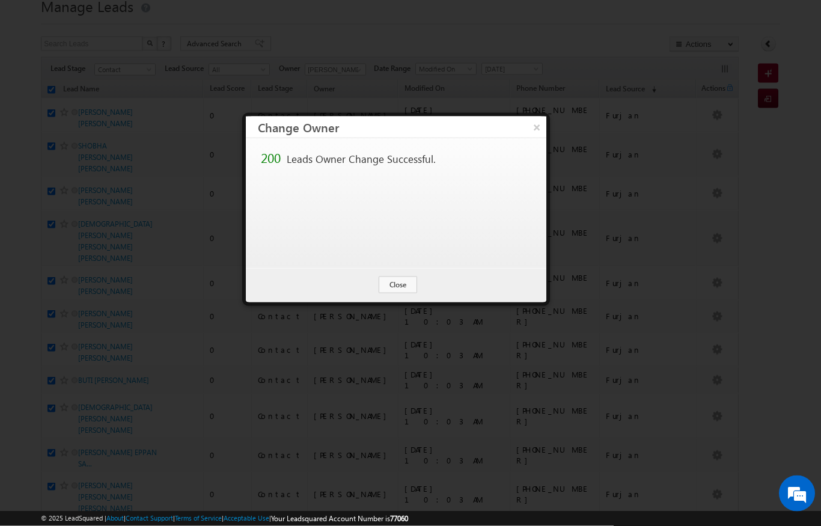
scroll to position [47, 0]
click at [396, 288] on button "Close" at bounding box center [398, 284] width 38 height 17
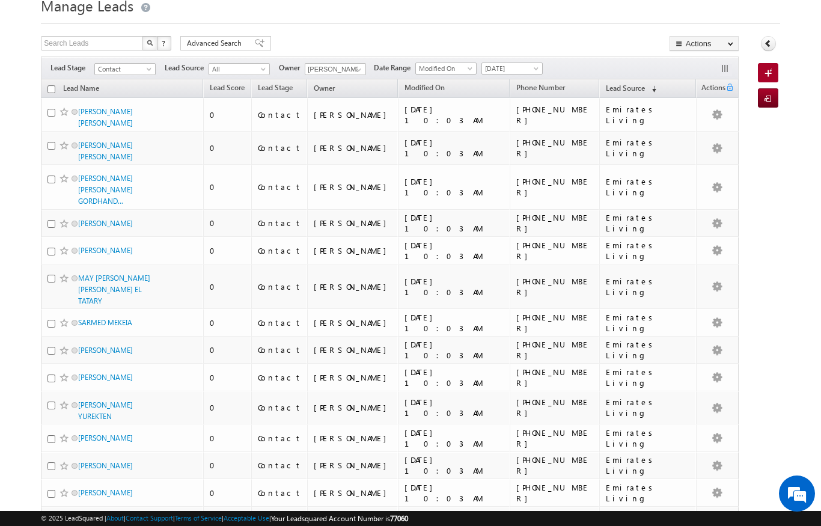
click at [54, 91] on input "checkbox" at bounding box center [51, 89] width 8 height 8
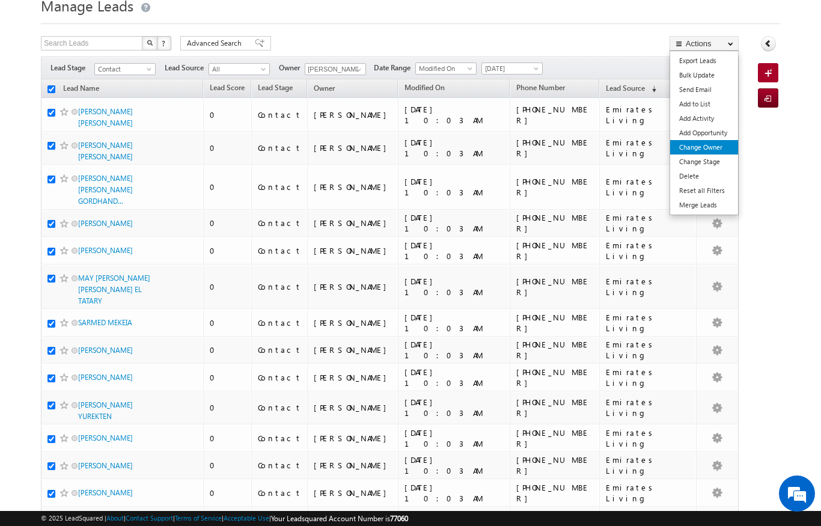
click at [717, 146] on link "Change Owner" at bounding box center [704, 147] width 68 height 14
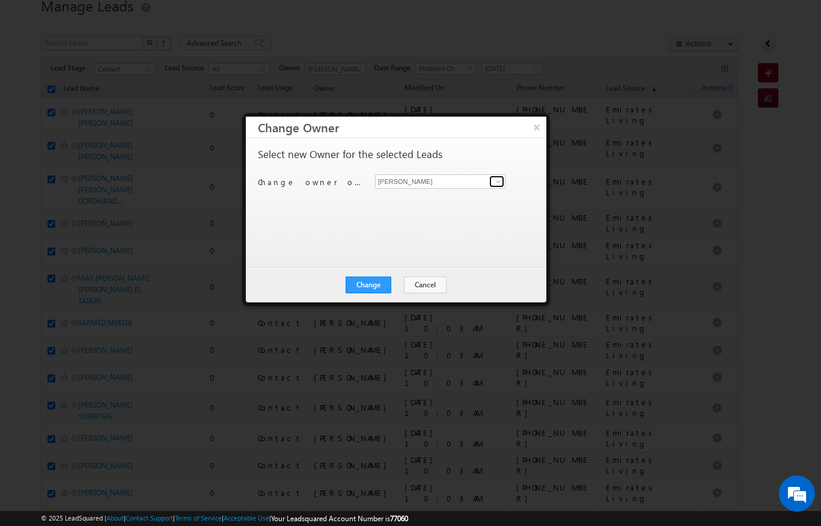
click at [496, 185] on span at bounding box center [498, 182] width 10 height 10
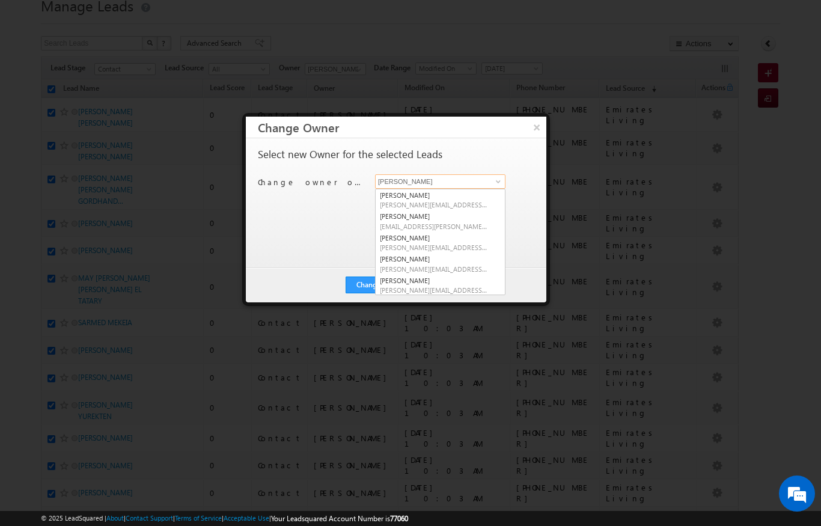
scroll to position [47, 0]
click at [449, 260] on link "[PERSON_NAME] [PERSON_NAME][EMAIL_ADDRESS][DOMAIN_NAME]" at bounding box center [440, 263] width 130 height 23
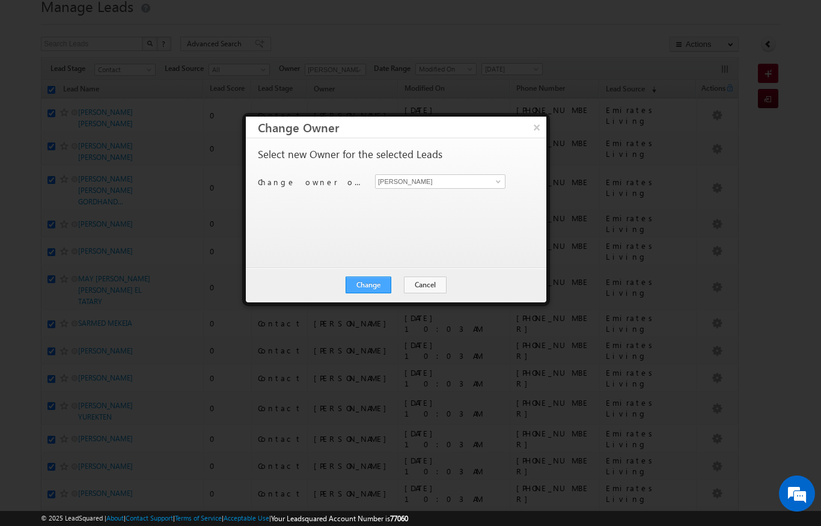
click at [372, 276] on button "Change" at bounding box center [369, 284] width 46 height 17
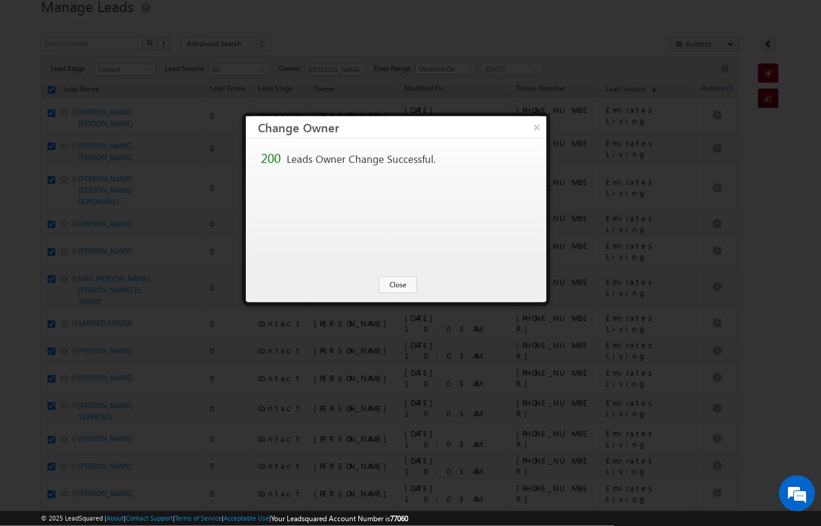
scroll to position [47, 0]
click at [397, 288] on button "Close" at bounding box center [398, 284] width 38 height 17
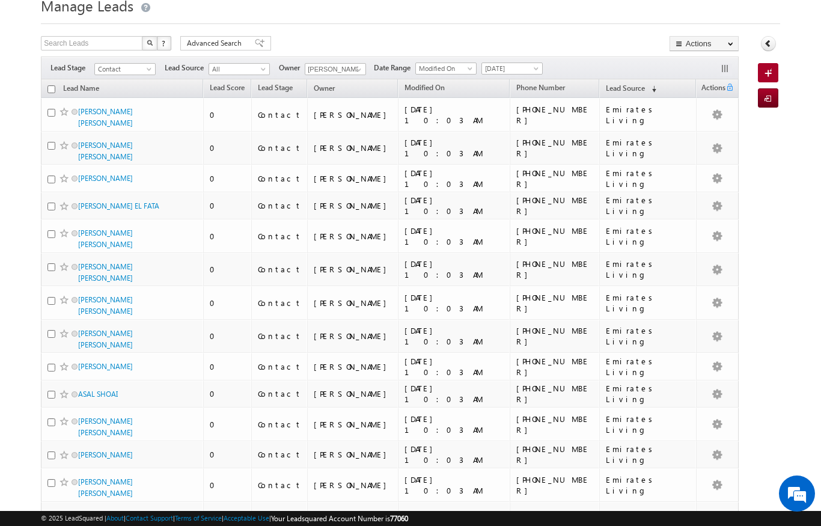
click at [52, 87] on input "checkbox" at bounding box center [51, 89] width 8 height 8
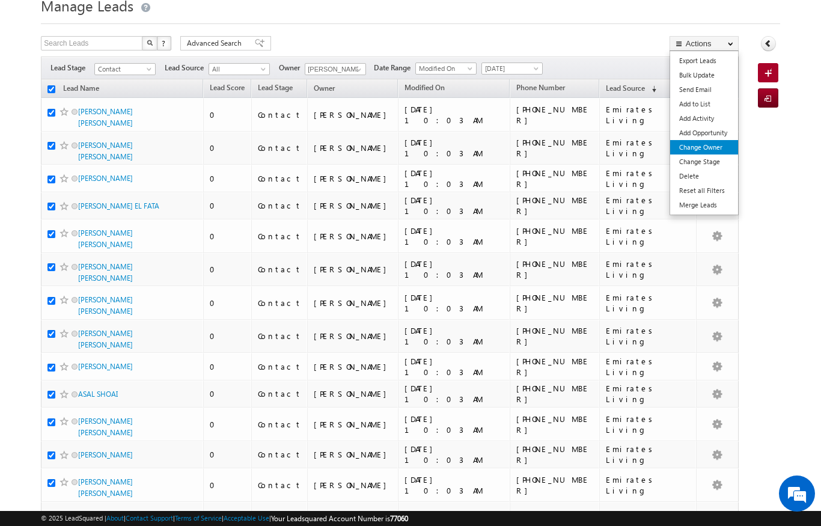
click at [715, 148] on link "Change Owner" at bounding box center [704, 147] width 68 height 14
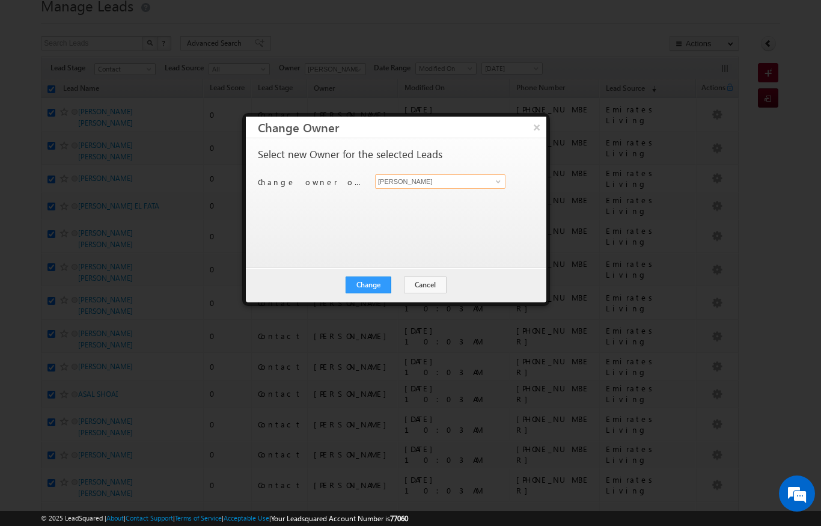
click at [488, 174] on input "[PERSON_NAME]" at bounding box center [440, 181] width 130 height 14
click at [493, 182] on link at bounding box center [496, 181] width 15 height 12
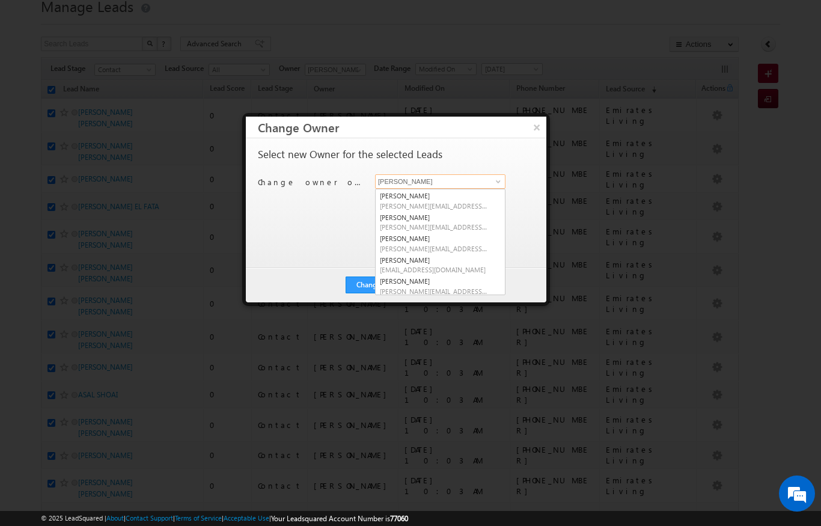
scroll to position [66, 0]
click at [450, 219] on span "[PERSON_NAME][EMAIL_ADDRESS][PERSON_NAME][DOMAIN_NAME]" at bounding box center [434, 223] width 108 height 9
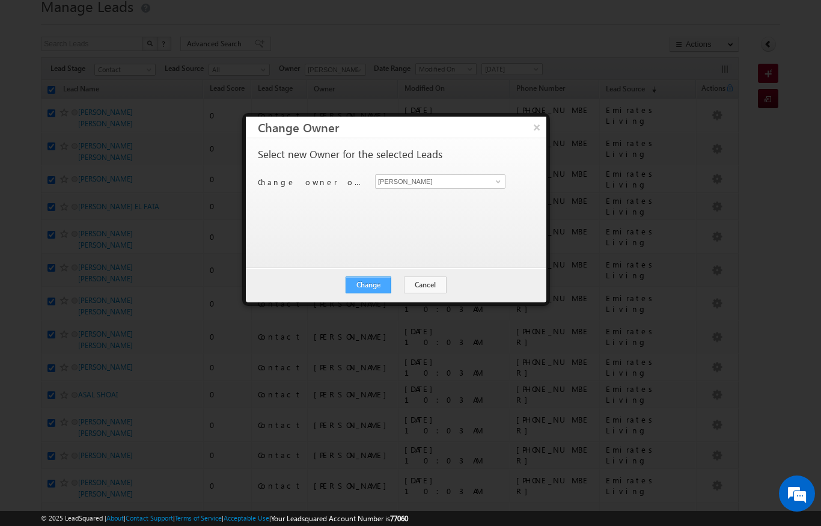
click at [374, 278] on button "Change" at bounding box center [369, 284] width 46 height 17
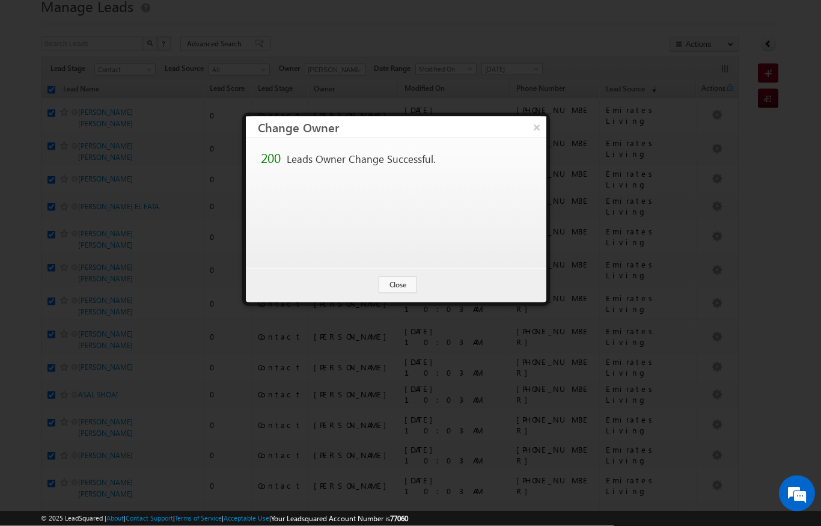
scroll to position [47, 0]
click at [404, 280] on button "Close" at bounding box center [398, 284] width 38 height 17
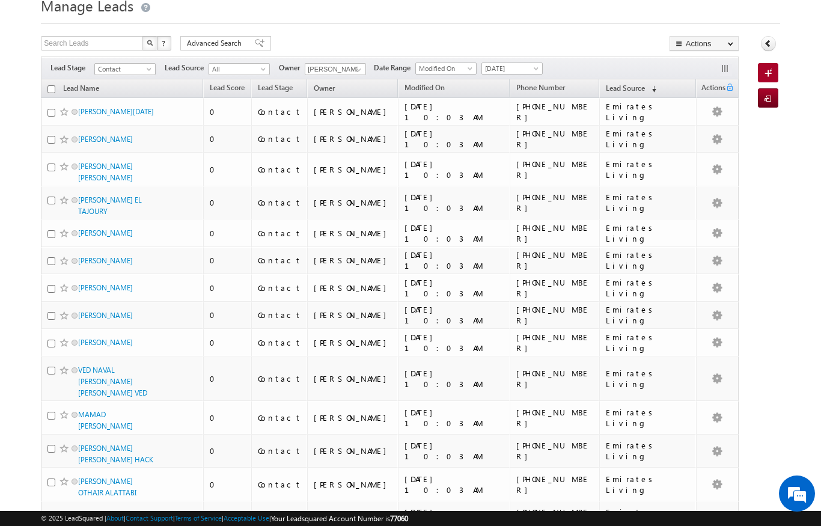
click at [50, 91] on input "checkbox" at bounding box center [51, 89] width 8 height 8
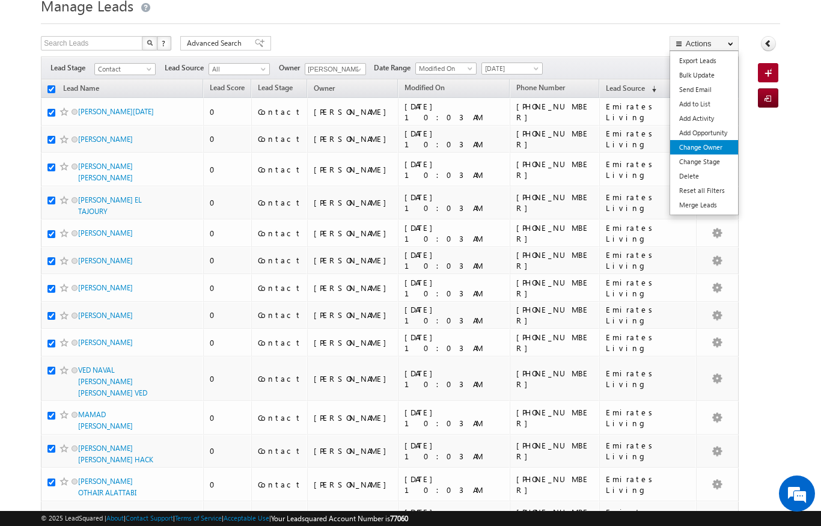
click at [711, 148] on link "Change Owner" at bounding box center [704, 147] width 68 height 14
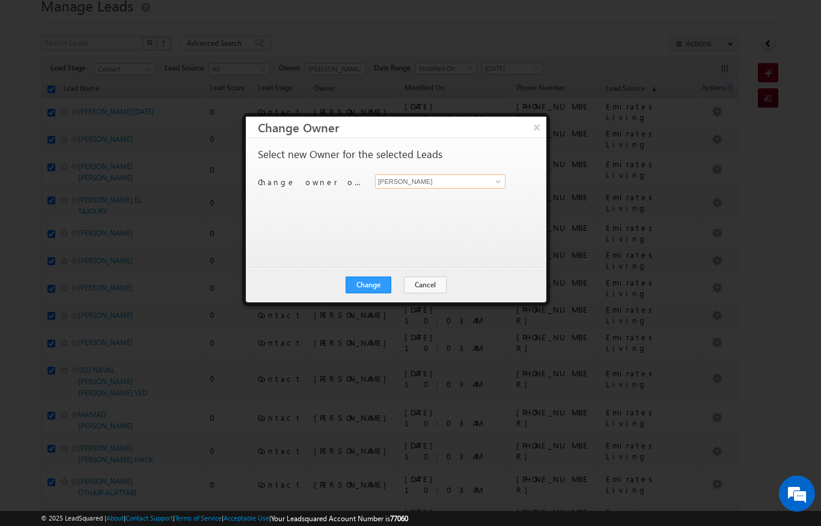
click at [489, 178] on input "[PERSON_NAME]" at bounding box center [440, 181] width 130 height 14
click at [487, 177] on input "[PERSON_NAME]" at bounding box center [440, 181] width 130 height 14
click at [490, 182] on link at bounding box center [496, 181] width 15 height 12
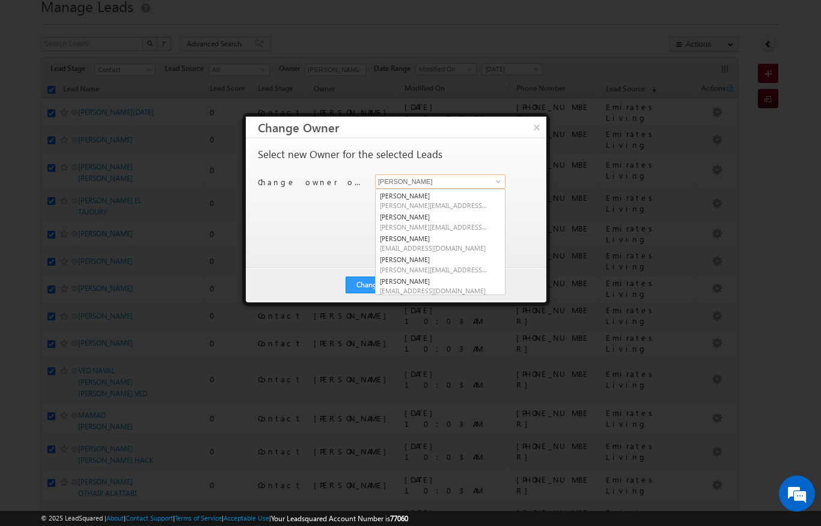
scroll to position [84, 0]
click at [448, 223] on span "[PERSON_NAME][EMAIL_ADDRESS][DOMAIN_NAME]" at bounding box center [434, 227] width 108 height 9
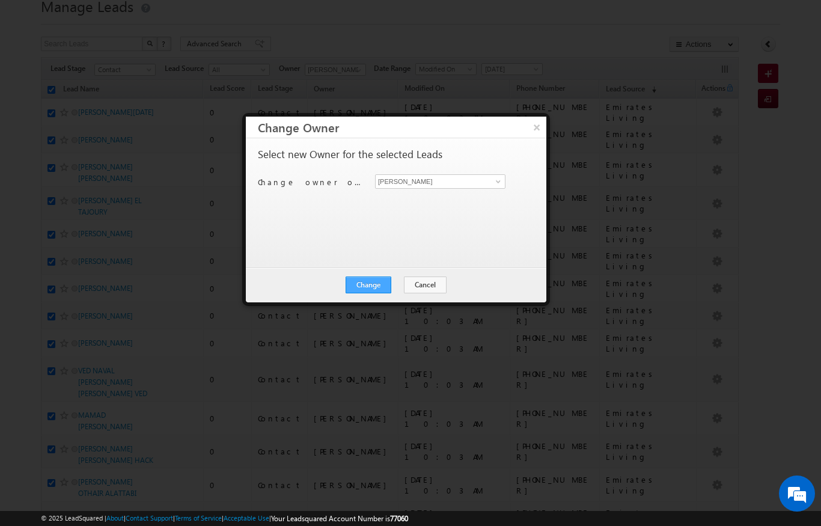
click at [380, 276] on button "Change" at bounding box center [369, 284] width 46 height 17
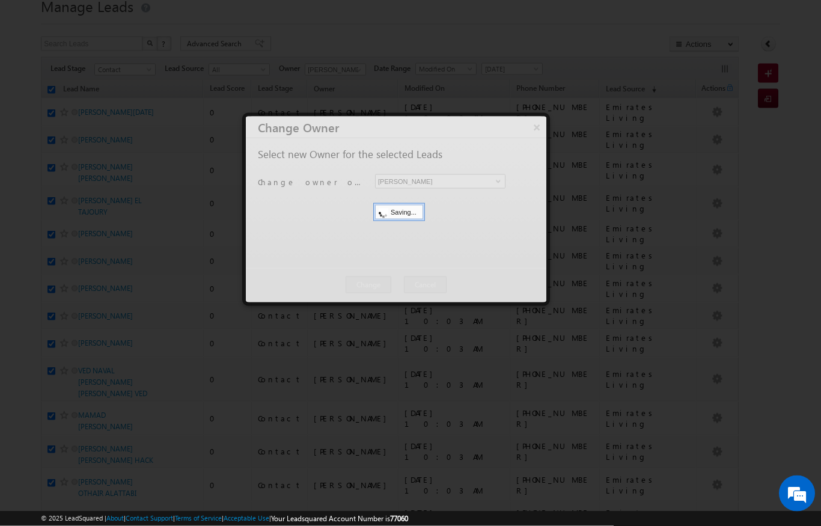
scroll to position [47, 0]
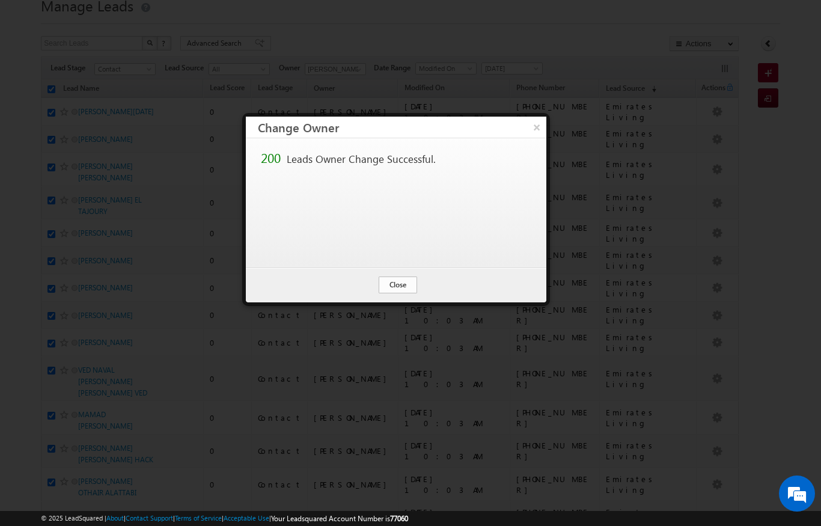
click at [403, 284] on button "Close" at bounding box center [398, 284] width 38 height 17
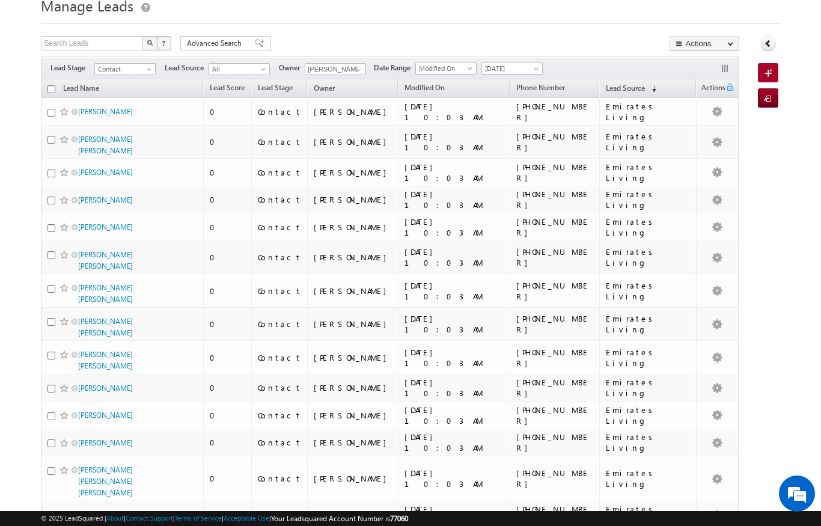
click at [47, 88] on input "checkbox" at bounding box center [51, 89] width 8 height 8
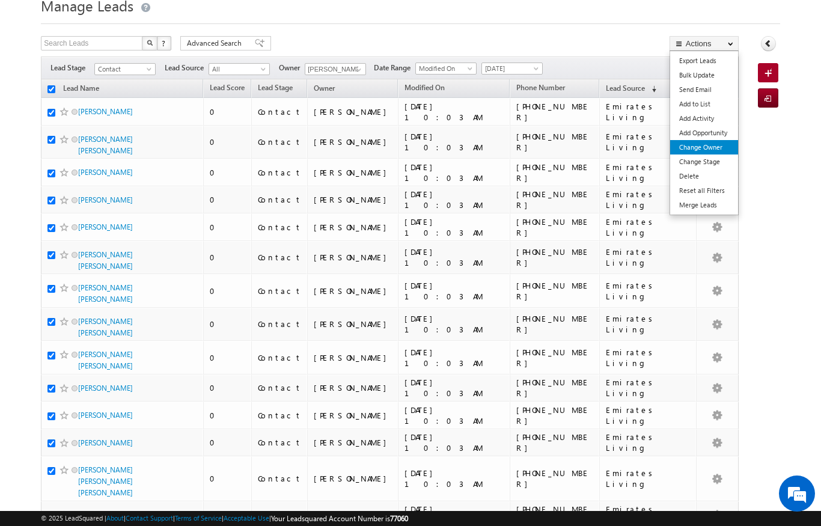
click at [714, 149] on link "Change Owner" at bounding box center [704, 147] width 68 height 14
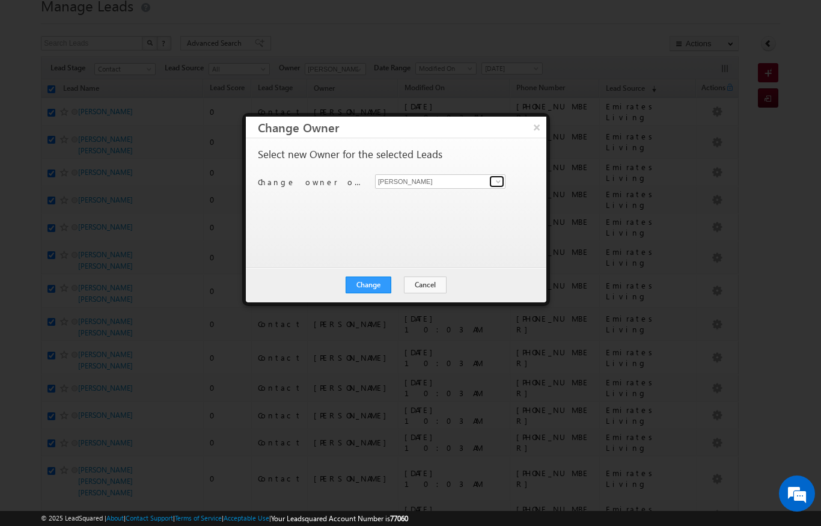
click at [497, 181] on span at bounding box center [498, 182] width 10 height 10
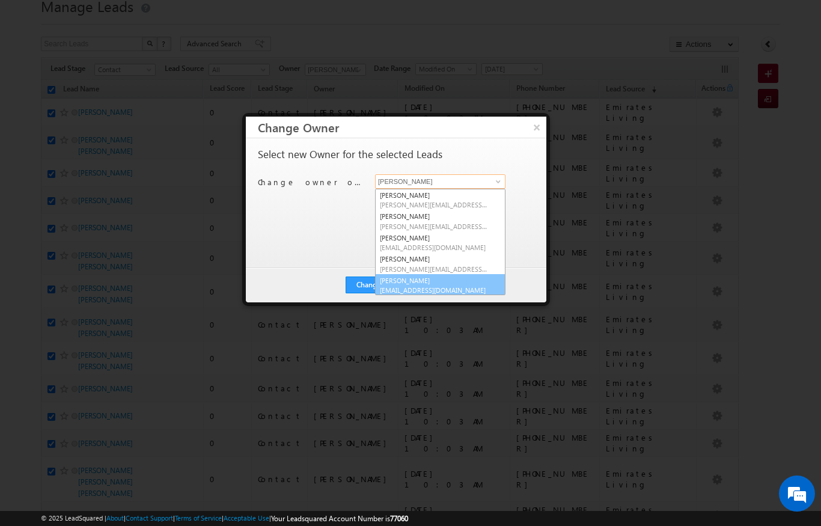
scroll to position [85, 0]
click at [439, 286] on span "[EMAIL_ADDRESS][DOMAIN_NAME]" at bounding box center [434, 290] width 108 height 9
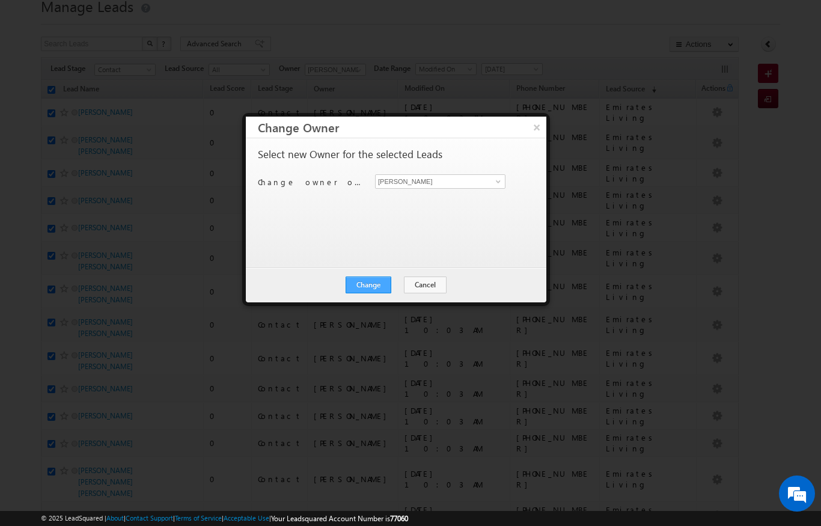
click at [372, 291] on button "Change" at bounding box center [369, 284] width 46 height 17
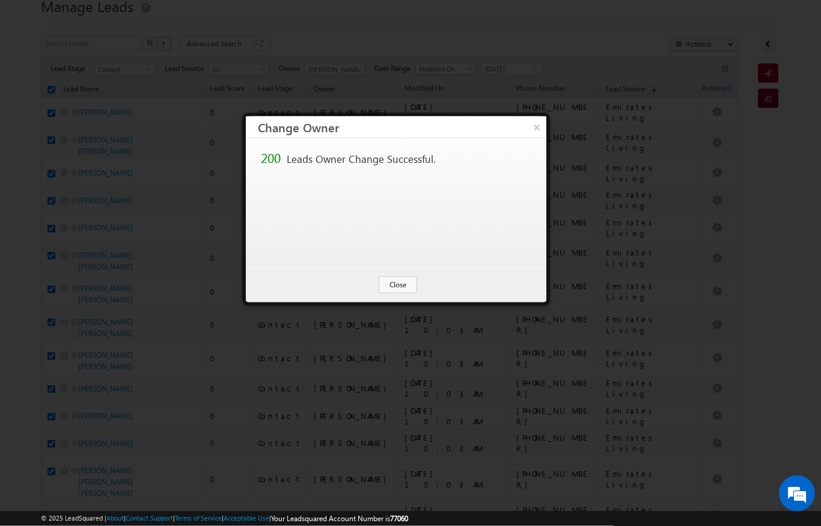
scroll to position [47, 0]
click at [400, 287] on button "Close" at bounding box center [398, 284] width 38 height 17
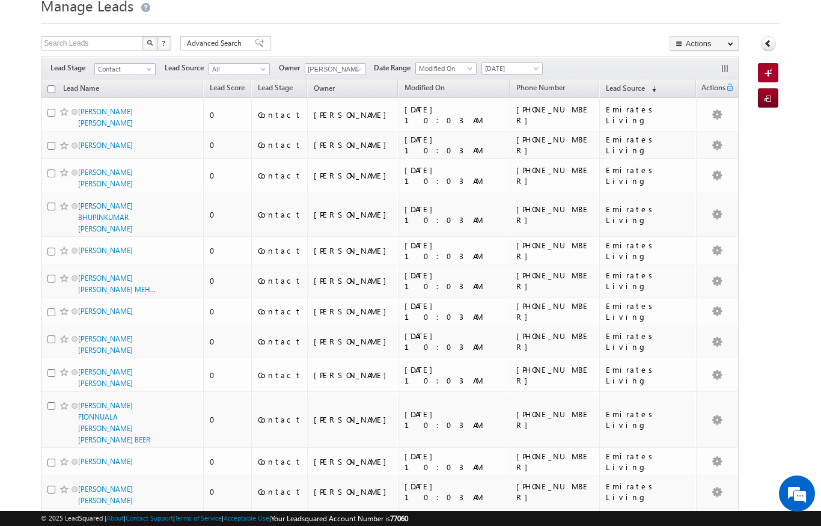
click at [49, 91] on input "checkbox" at bounding box center [51, 89] width 8 height 8
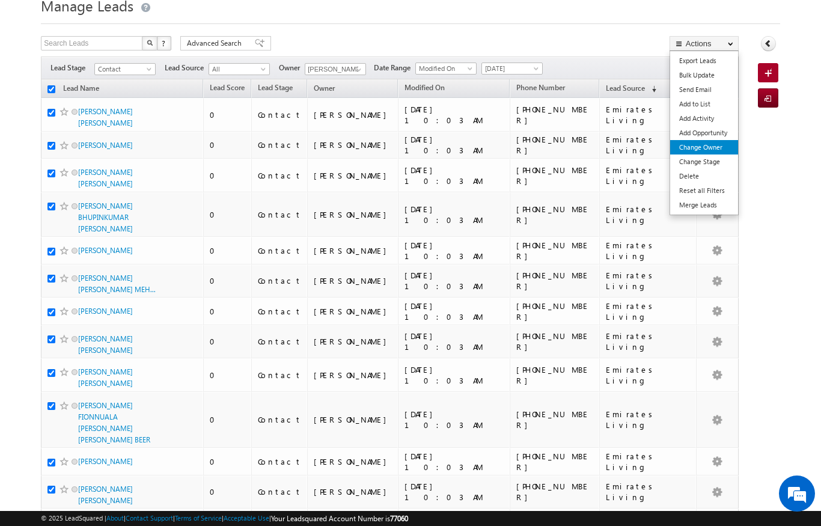
click at [715, 148] on link "Change Owner" at bounding box center [704, 147] width 68 height 14
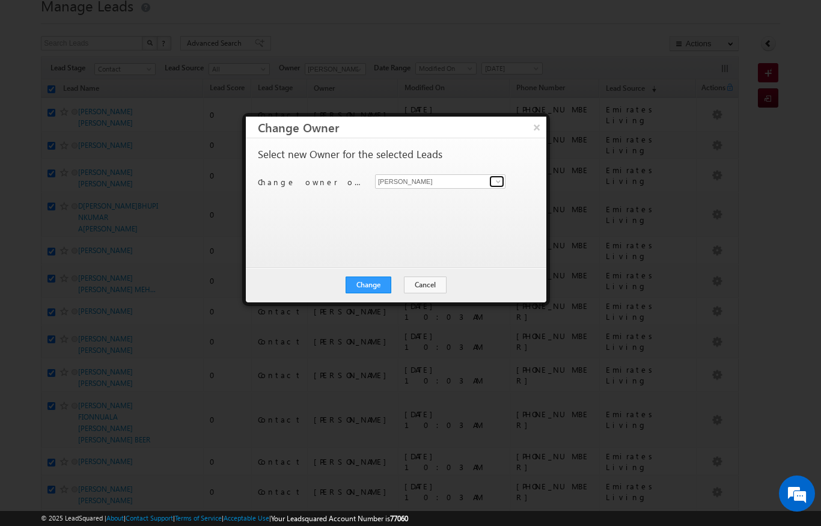
click at [491, 179] on link at bounding box center [496, 181] width 15 height 12
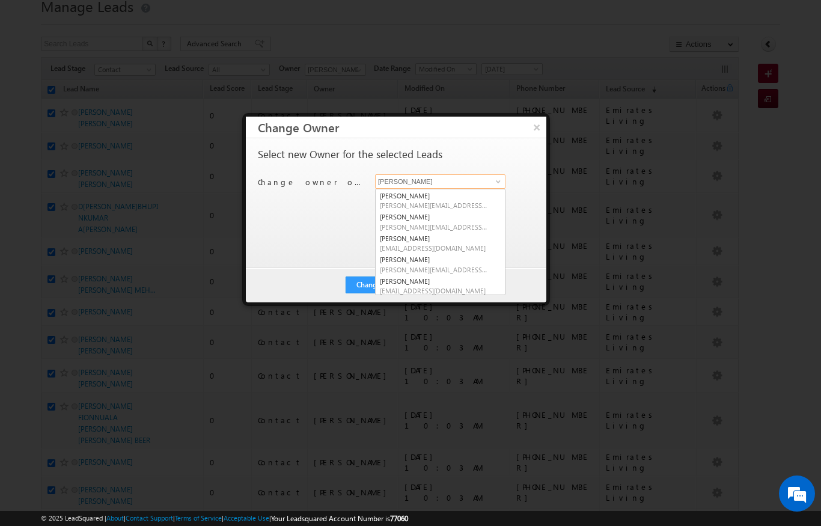
scroll to position [84, 0]
click at [245, 384] on div at bounding box center [410, 263] width 821 height 526
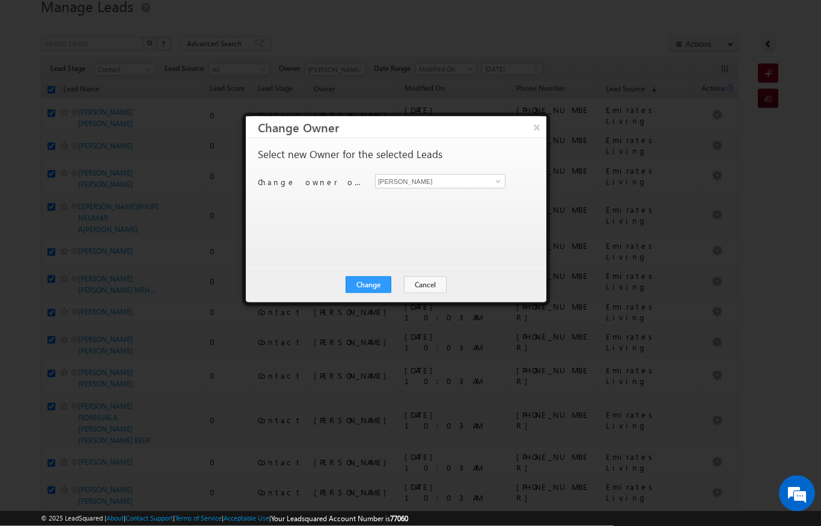
scroll to position [4, 0]
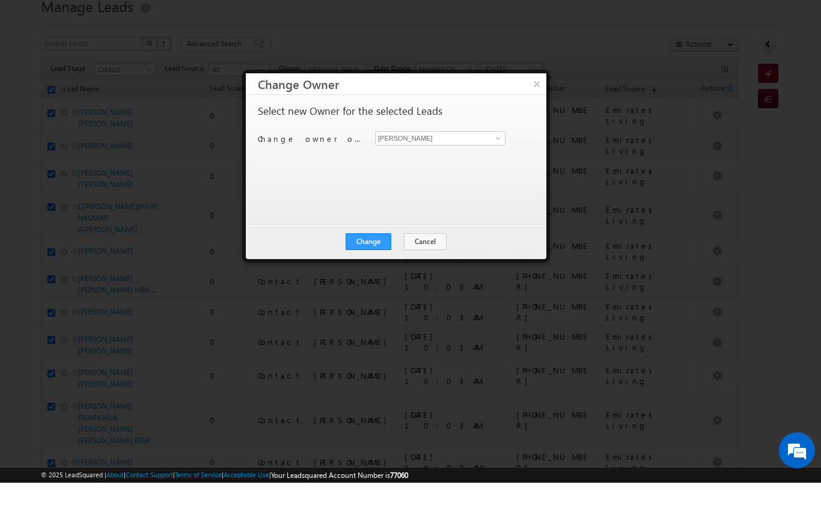
click at [413, 285] on div at bounding box center [410, 263] width 821 height 526
click at [414, 287] on div at bounding box center [410, 263] width 821 height 526
click at [424, 281] on div at bounding box center [410, 263] width 821 height 526
click at [421, 292] on div at bounding box center [410, 263] width 821 height 526
click at [420, 292] on div at bounding box center [410, 263] width 821 height 526
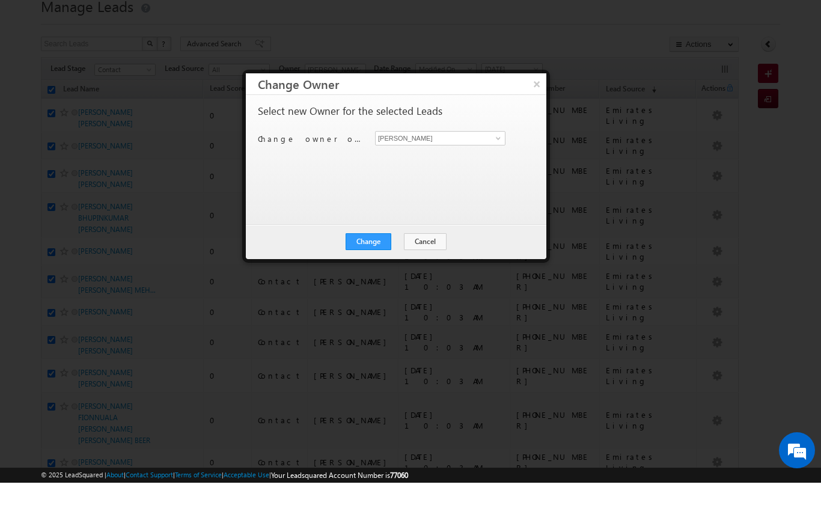
click at [416, 282] on div at bounding box center [410, 263] width 821 height 526
click at [414, 288] on div at bounding box center [410, 263] width 821 height 526
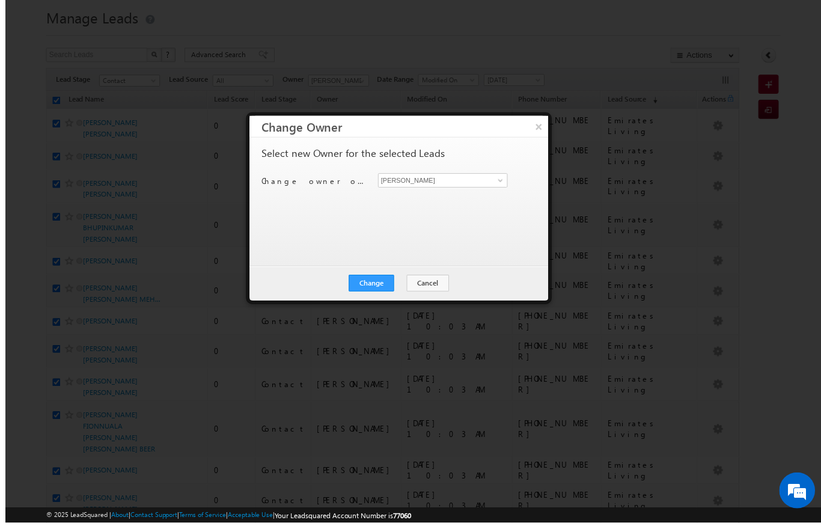
scroll to position [0, 0]
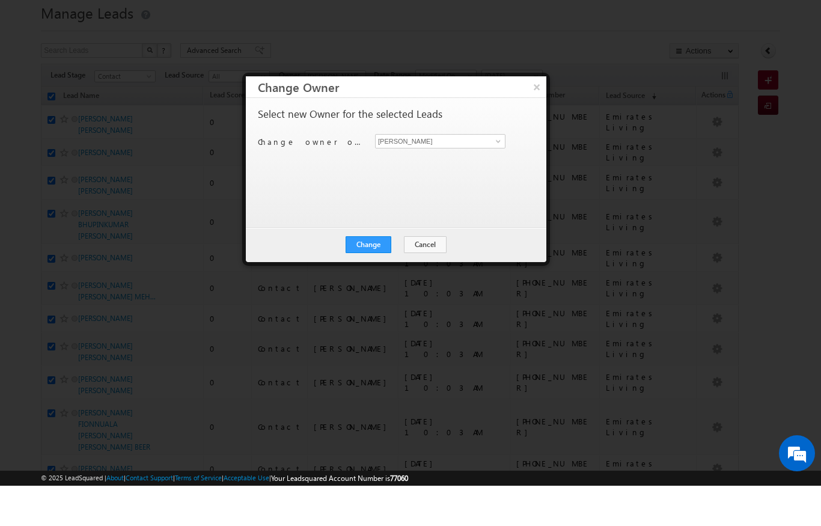
click at [528, 149] on div "Select new Owner for the selected Leads Change owner of 200 leads to [PERSON_NA…" at bounding box center [395, 197] width 274 height 96
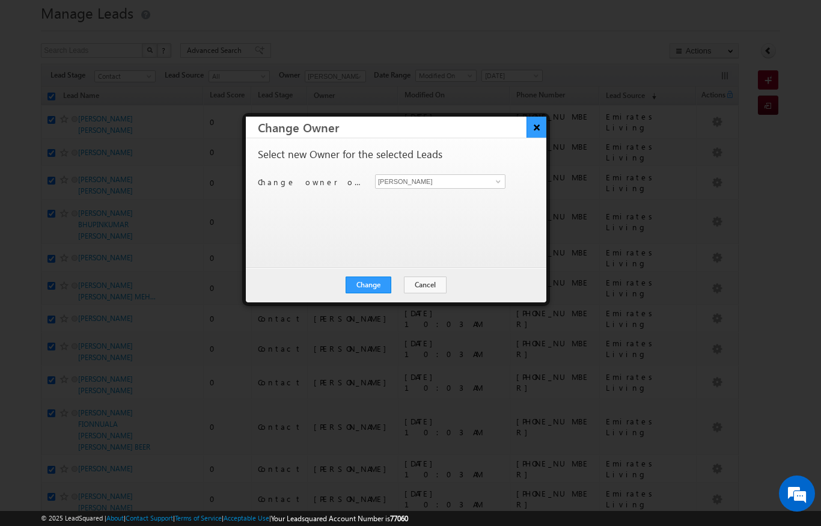
click at [538, 128] on button "×" at bounding box center [536, 127] width 20 height 21
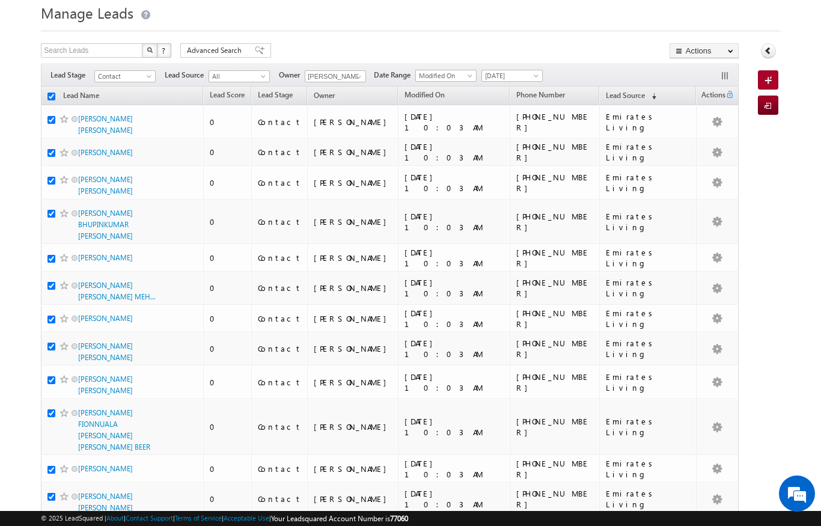
click at [538, 128] on td "[PHONE_NUMBER]" at bounding box center [555, 122] width 90 height 34
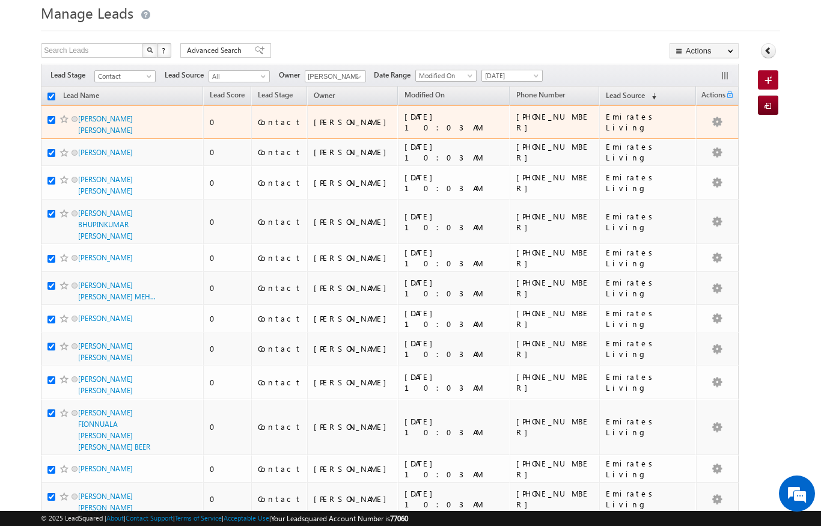
click at [538, 128] on td "[PHONE_NUMBER]" at bounding box center [555, 122] width 90 height 34
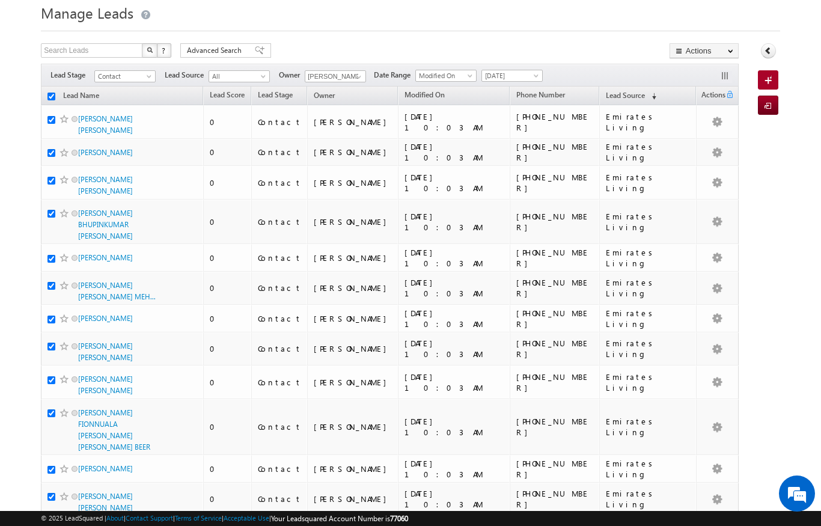
click at [514, 23] on h1 "Manage Leads" at bounding box center [410, 11] width 739 height 23
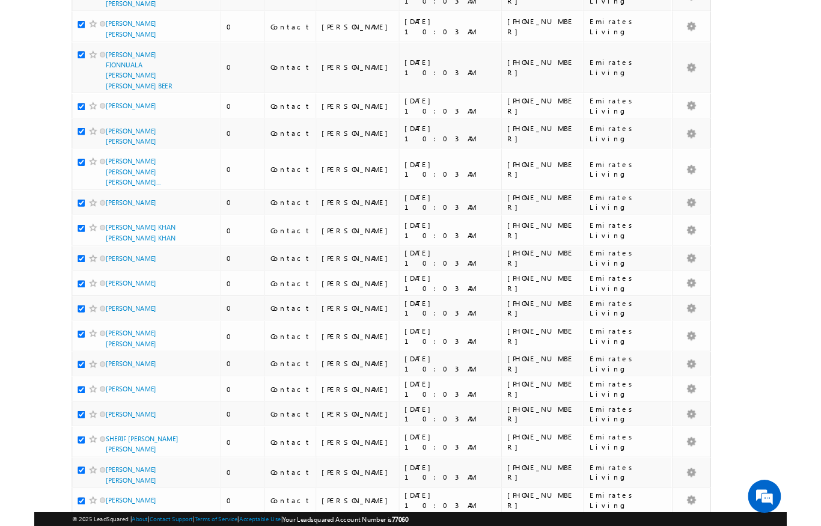
scroll to position [0, 0]
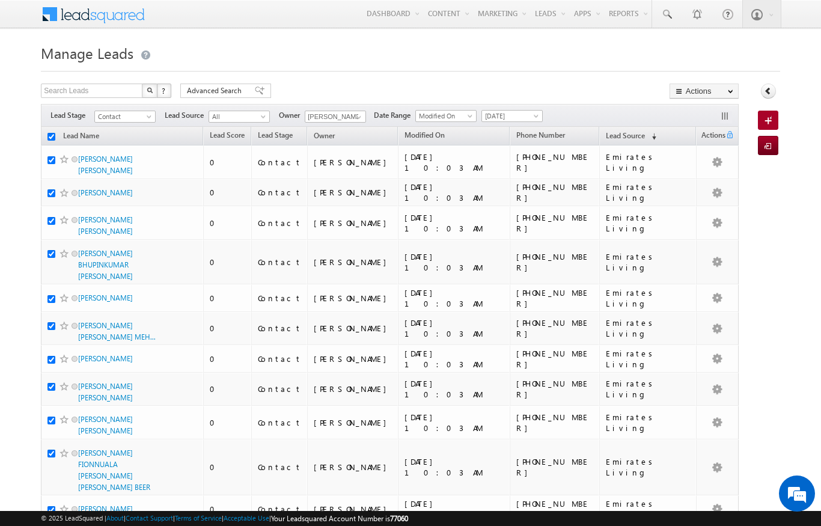
click at [0, 0] on link "Change Owner" at bounding box center [0, 0] width 0 height 0
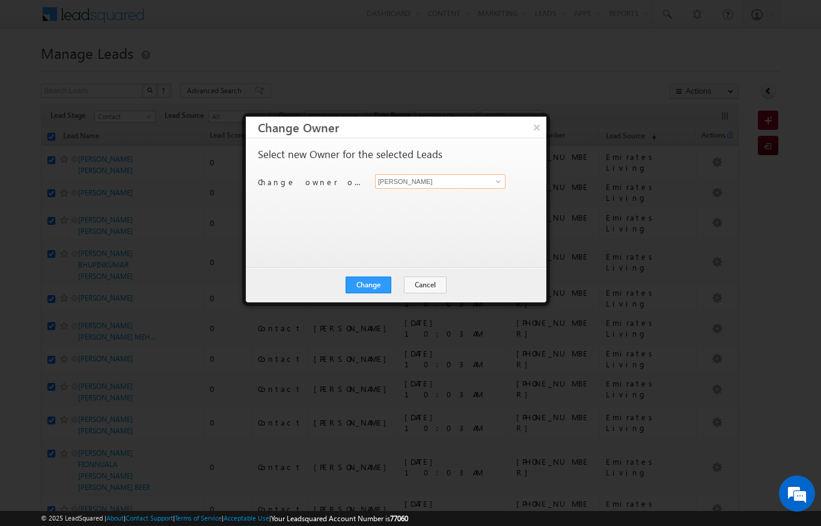
click at [479, 186] on input "[PERSON_NAME]" at bounding box center [440, 181] width 130 height 14
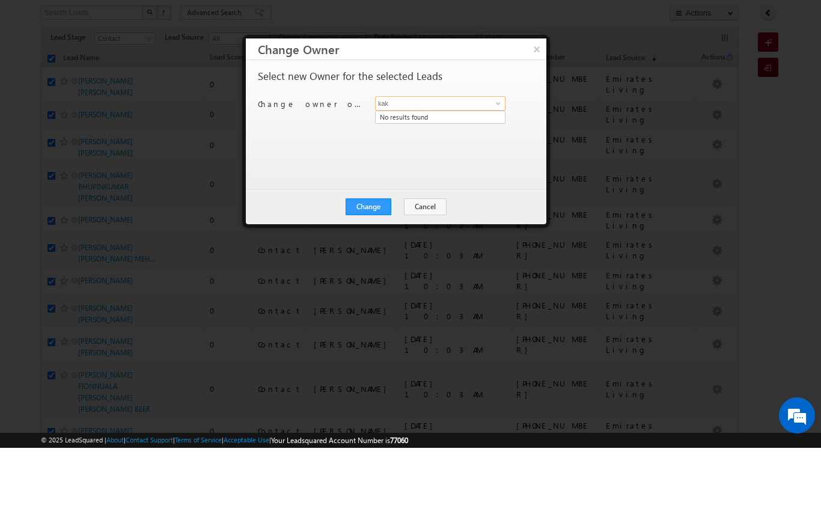
scroll to position [16, 0]
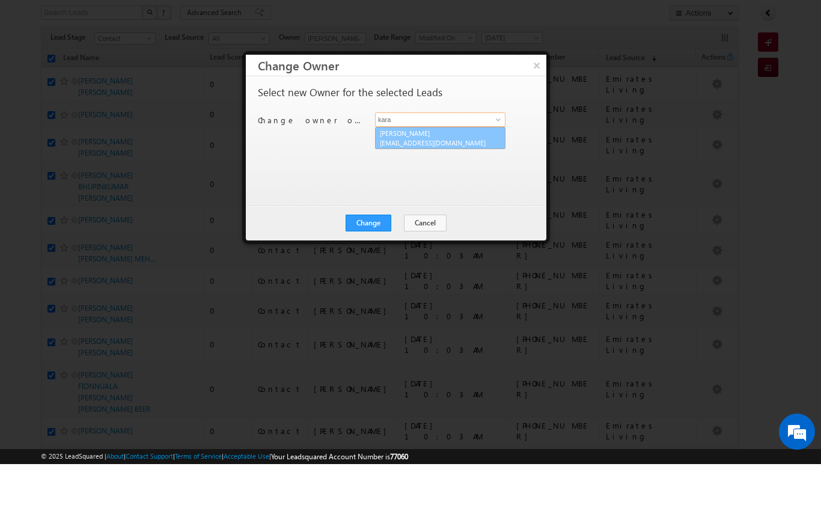
click at [471, 200] on span "[EMAIL_ADDRESS][DOMAIN_NAME]" at bounding box center [434, 204] width 108 height 9
click at [381, 276] on button "Change" at bounding box center [369, 284] width 46 height 17
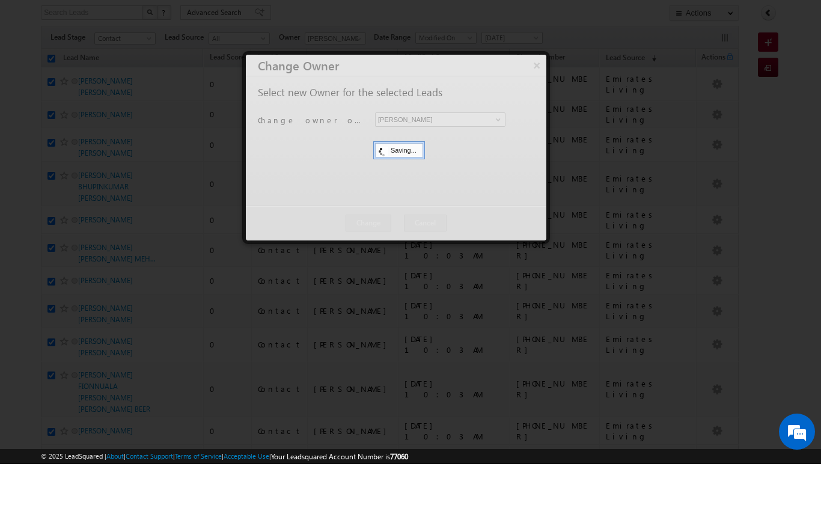
scroll to position [78, 0]
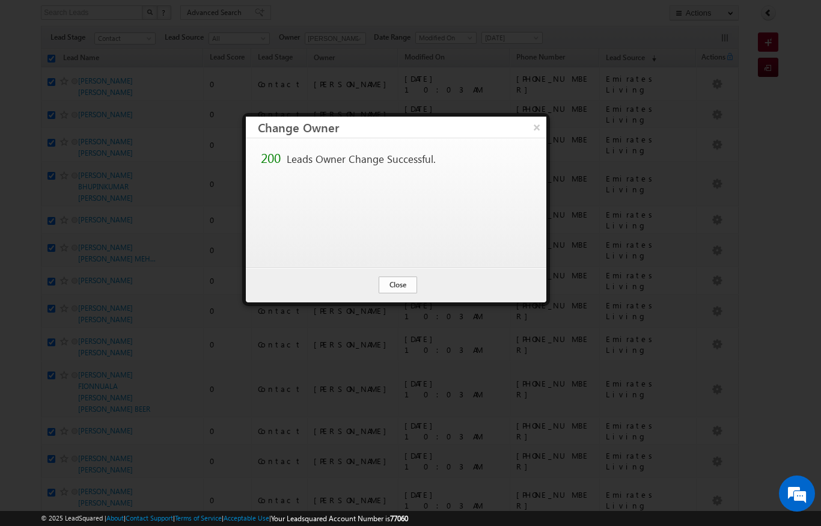
click at [410, 287] on button "Close" at bounding box center [398, 284] width 38 height 17
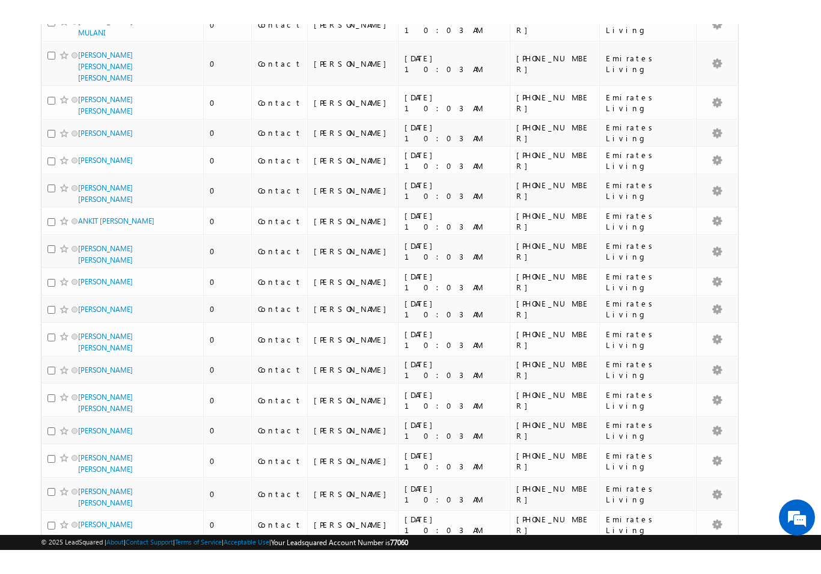
scroll to position [0, 0]
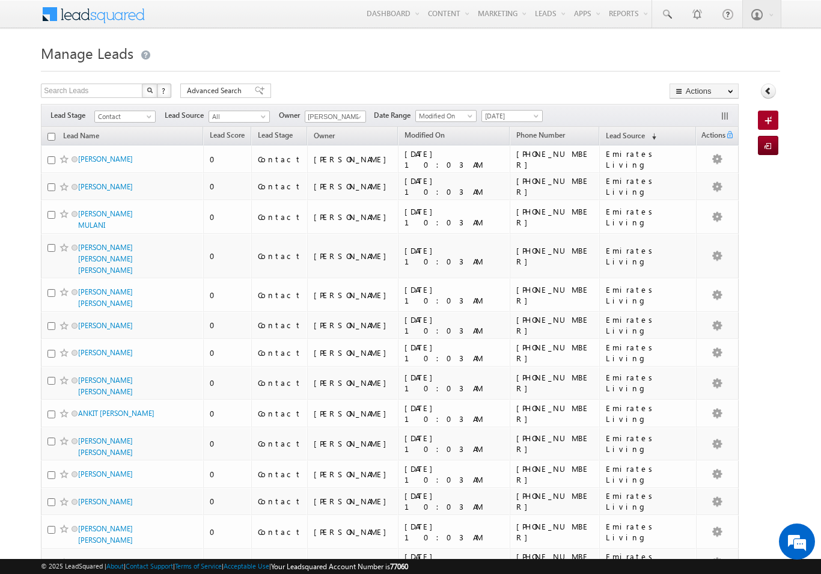
click at [55, 138] on input "checkbox" at bounding box center [51, 137] width 8 height 8
click at [0, 0] on link "Change Owner" at bounding box center [0, 0] width 0 height 0
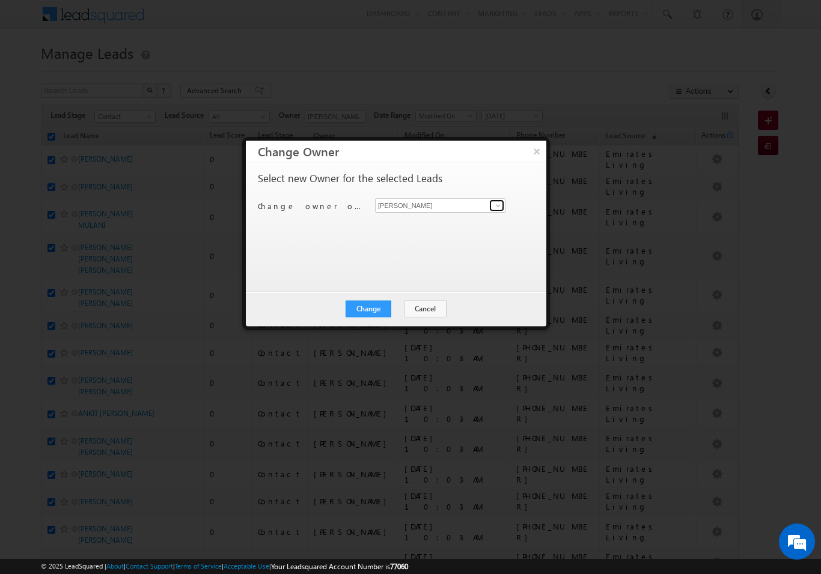
click at [499, 201] on span at bounding box center [498, 206] width 10 height 10
click at [469, 231] on span "[EMAIL_ADDRESS][DOMAIN_NAME]" at bounding box center [434, 228] width 108 height 9
click at [385, 308] on button "Change" at bounding box center [369, 309] width 46 height 17
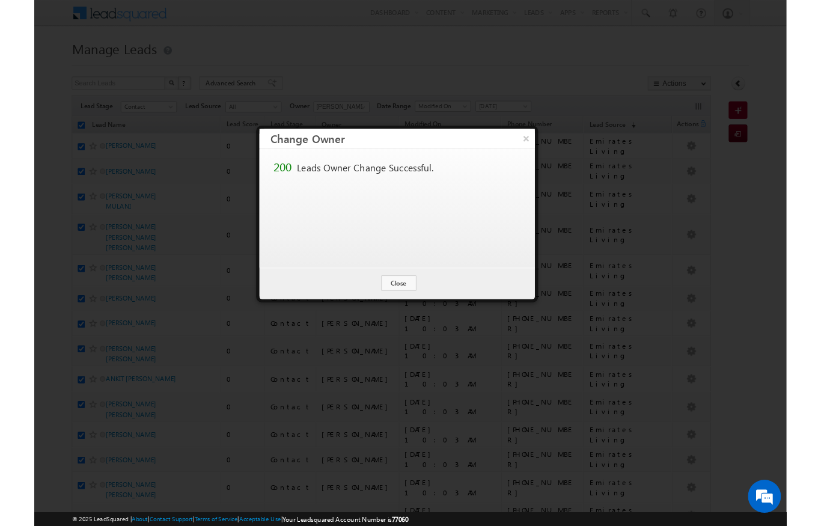
scroll to position [48, 0]
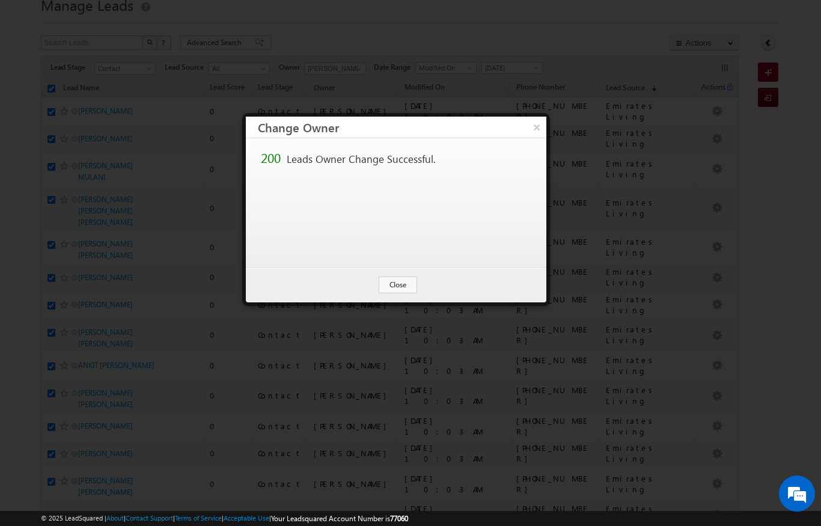
click at [406, 288] on button "Close" at bounding box center [398, 284] width 38 height 17
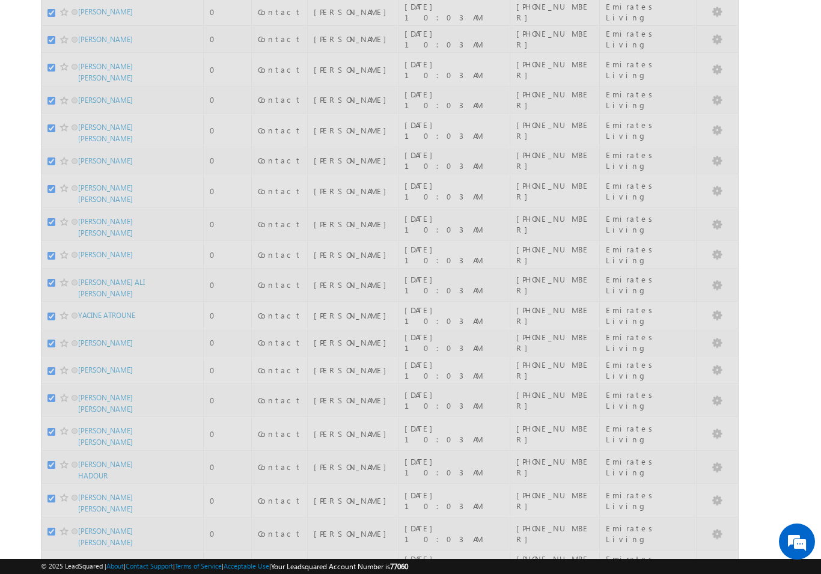
scroll to position [474, 0]
